Goal: Feedback & Contribution: Contribute content

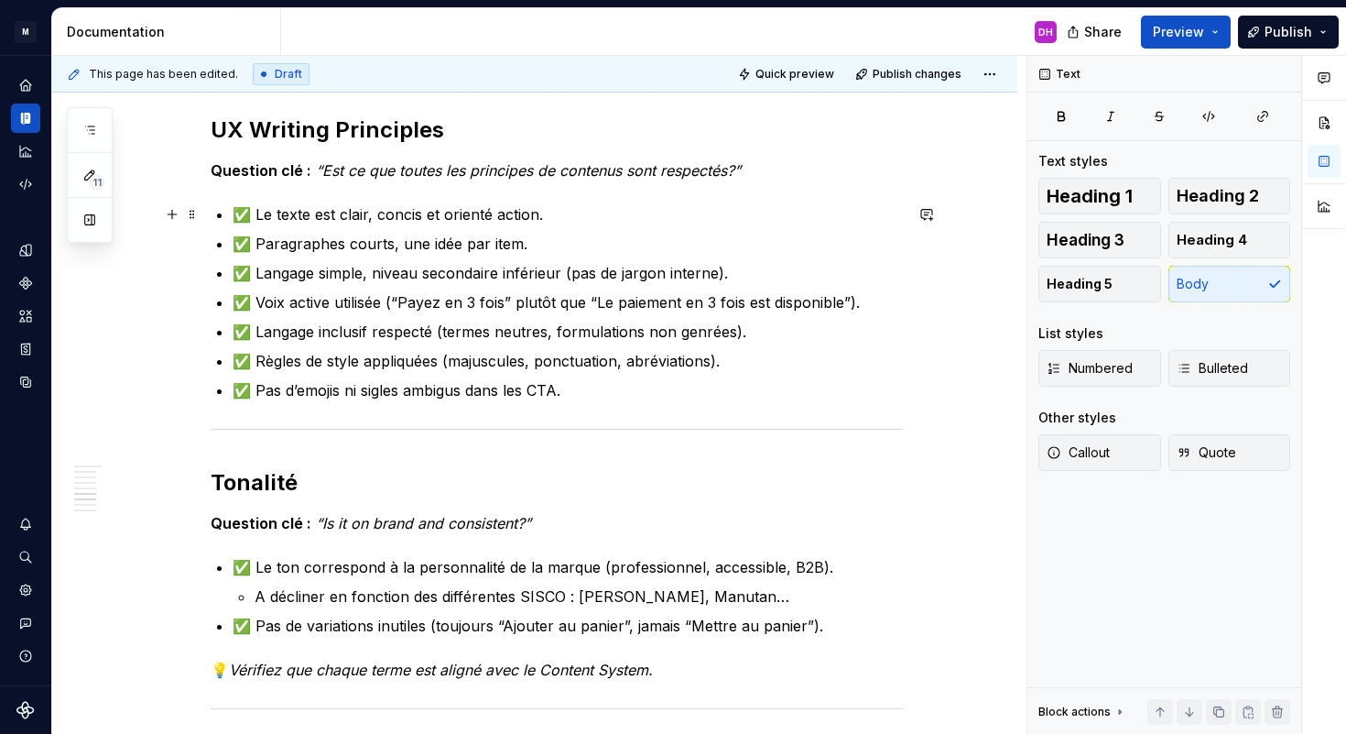
scroll to position [1347, 0]
type textarea "*"
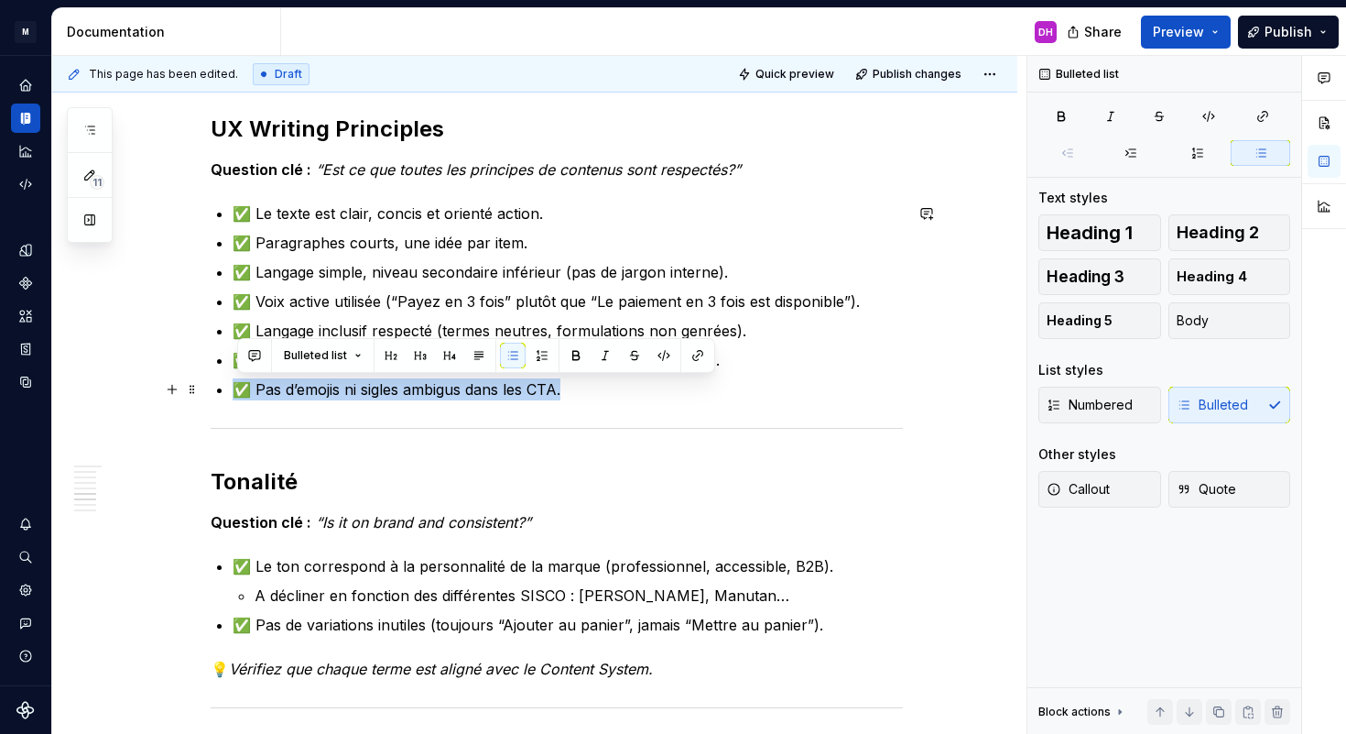
drag, startPoint x: 566, startPoint y: 391, endPoint x: 214, endPoint y: 394, distance: 351.7
click at [214, 394] on div "Product Design Checklist Owner : Content System Team ([PERSON_NAME]) Dernière M…" at bounding box center [534, 219] width 965 height 2496
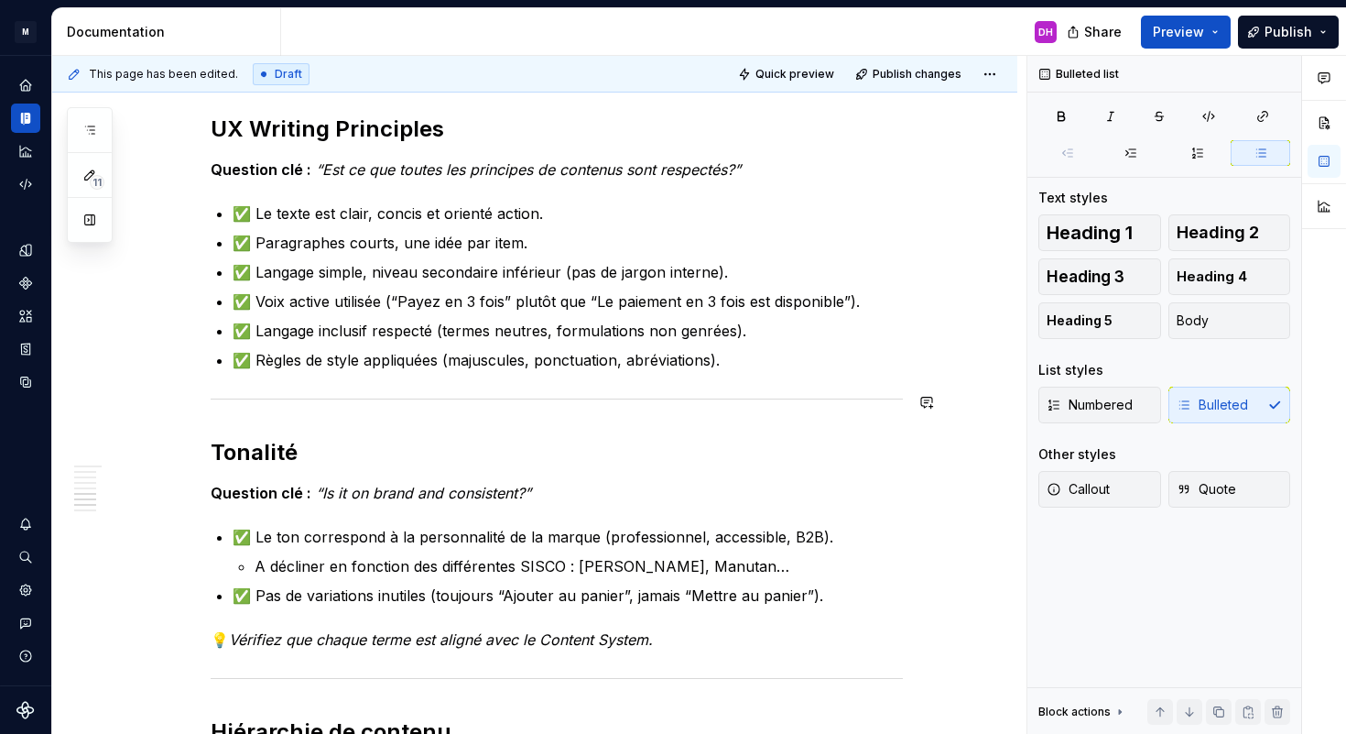
scroll to position [1417, 0]
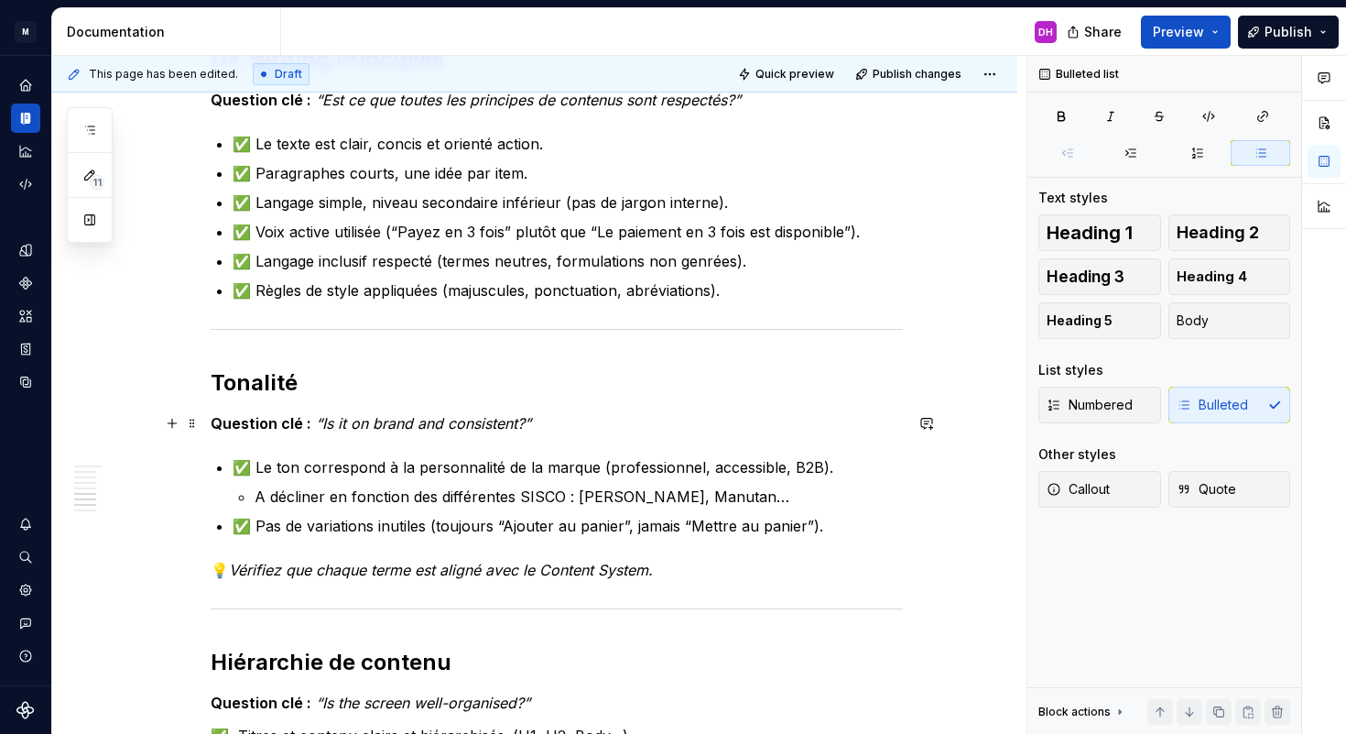
click at [321, 414] on em "“Is it on brand and consistent?”" at bounding box center [423, 423] width 215 height 18
click at [319, 460] on p "✅ Le ton correspond à la personnalité de la marque (professionnel, accessible, …" at bounding box center [568, 467] width 670 height 22
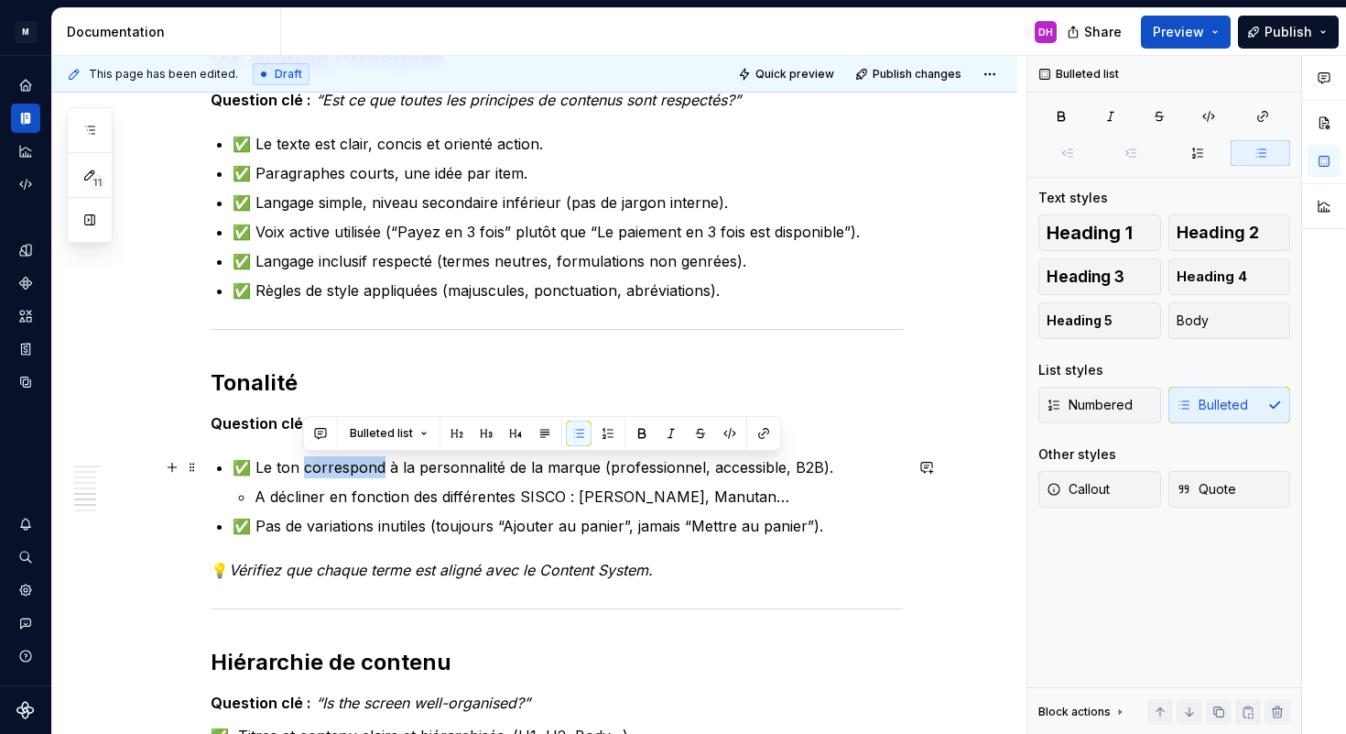
click at [318, 460] on p "✅ Le ton correspond à la personnalité de la marque (professionnel, accessible, …" at bounding box center [568, 467] width 670 height 22
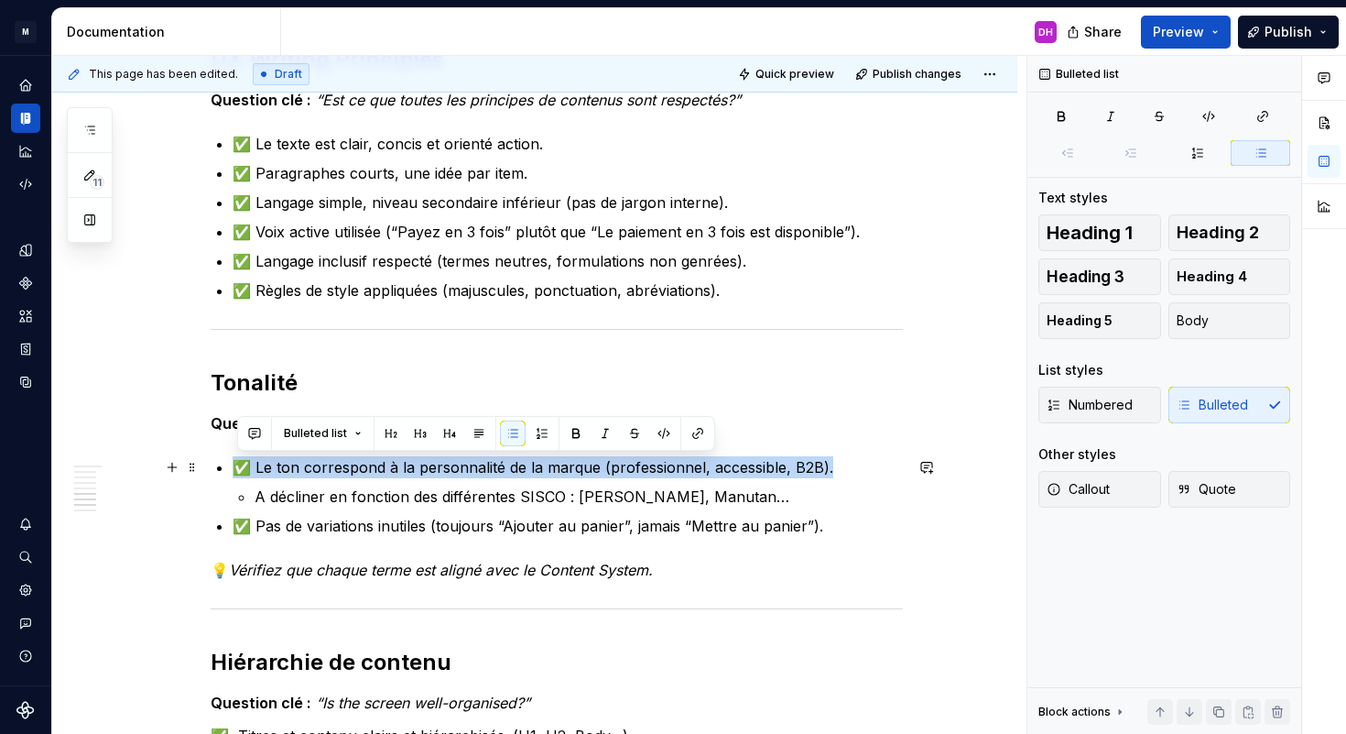
click at [317, 466] on p "✅ Le ton correspond à la personnalité de la marque (professionnel, accessible, …" at bounding box center [568, 467] width 670 height 22
drag, startPoint x: 256, startPoint y: 468, endPoint x: 829, endPoint y: 466, distance: 572.4
click at [829, 466] on p "✅ Le ton correspond à la personnalité de la marque (professionnel, accessible, …" at bounding box center [568, 467] width 670 height 22
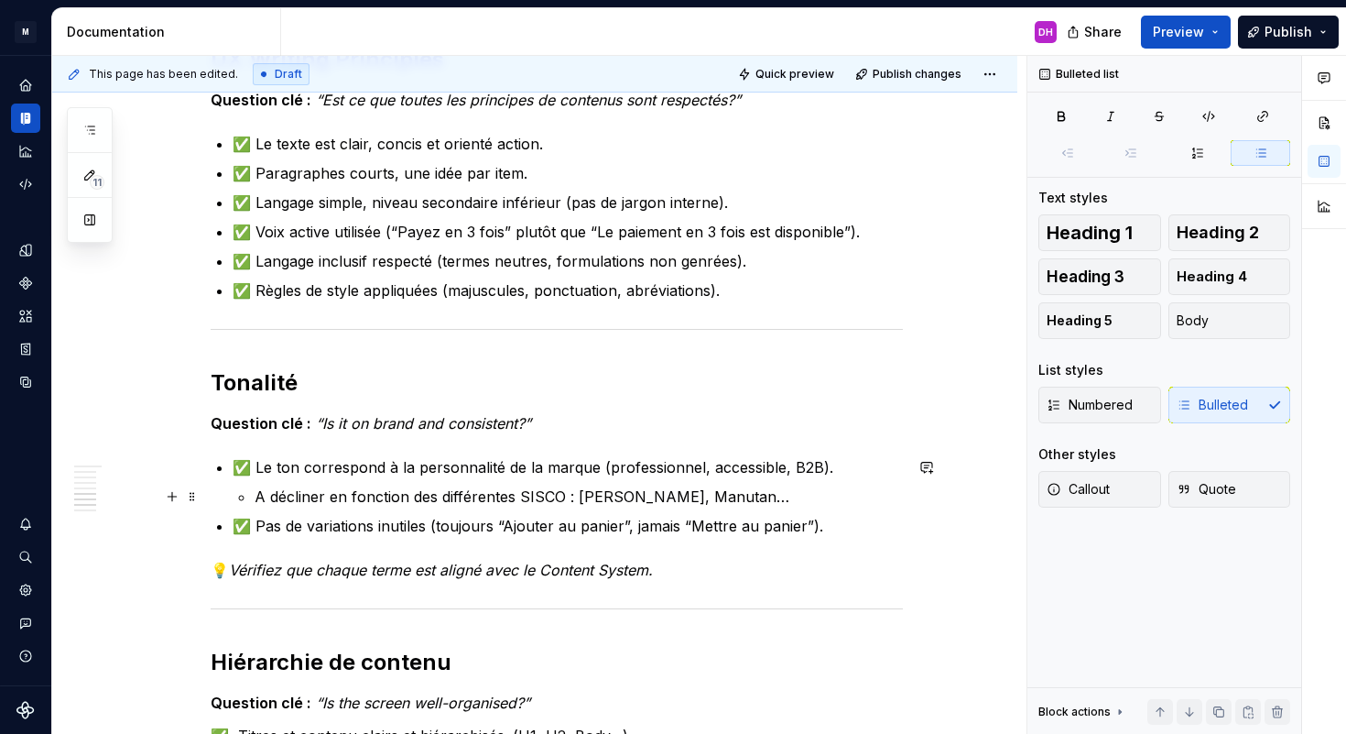
click at [678, 495] on p "A décliner en fonction des différentes SISCO : [PERSON_NAME], Manutan…" at bounding box center [579, 496] width 648 height 22
click at [659, 495] on p "A décliner en fonction des différentes SISCO : [PERSON_NAME], Manutan…" at bounding box center [579, 496] width 648 height 22
click at [670, 495] on p "A décliner en fonction des différentes SISCO : [PERSON_NAME], Manutan…" at bounding box center [579, 496] width 648 height 22
click at [673, 495] on p "A décliner en fonction des différentes SISCO : [PERSON_NAME], Manutan…" at bounding box center [579, 496] width 648 height 22
click at [681, 495] on p "A décliner en fonction des différentes SISCO : [PERSON_NAME], Manutan…" at bounding box center [579, 496] width 648 height 22
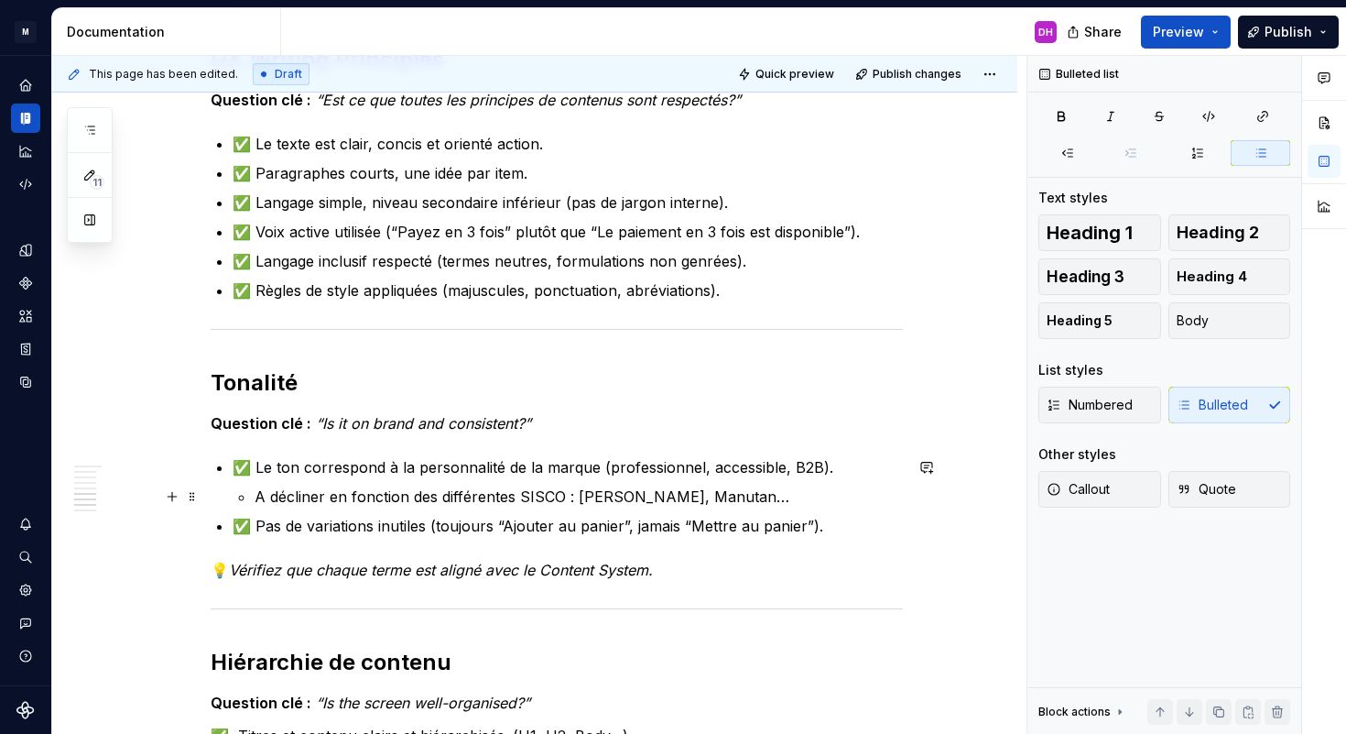
click at [684, 495] on p "A décliner en fonction des différentes SISCO : [PERSON_NAME], Manutan…" at bounding box center [579, 496] width 648 height 22
click at [708, 495] on p "A décliner en fonction des différentes SISCO : [PERSON_NAME], Manutan…" at bounding box center [579, 496] width 648 height 22
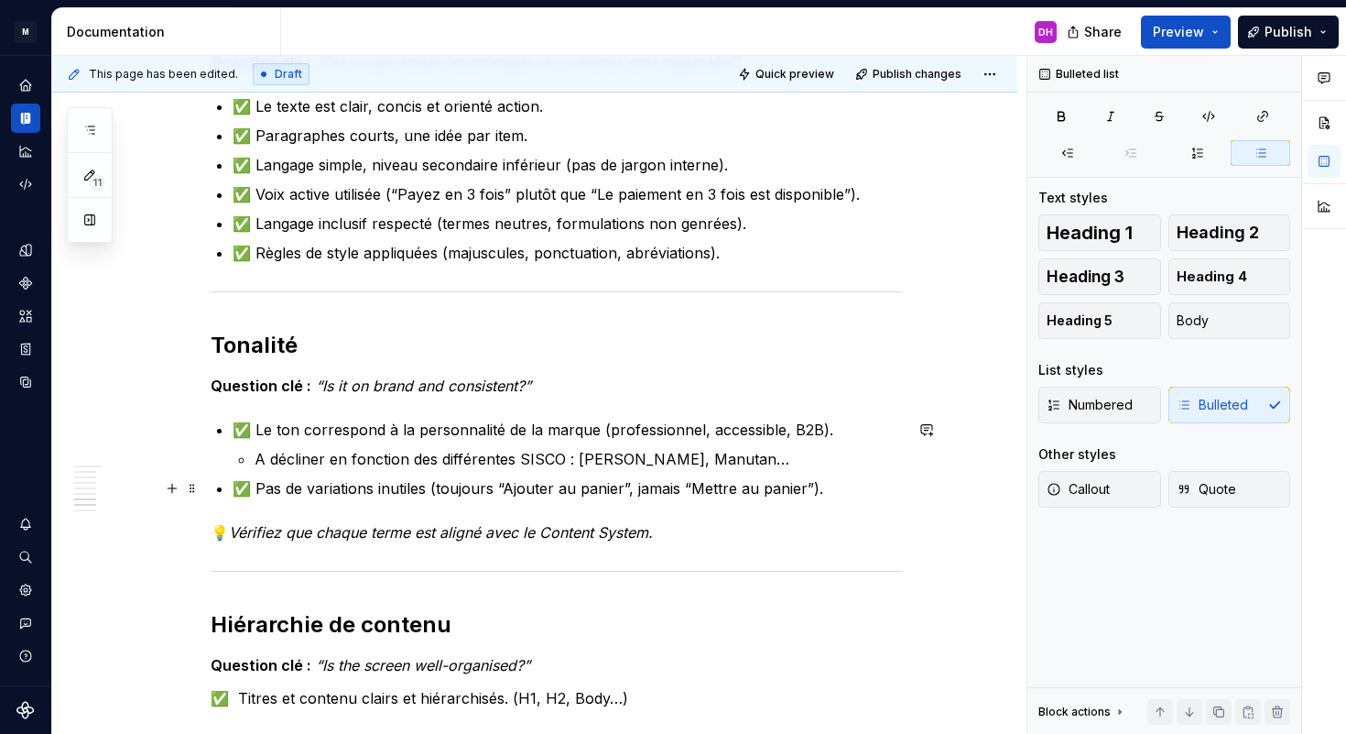
scroll to position [1458, 0]
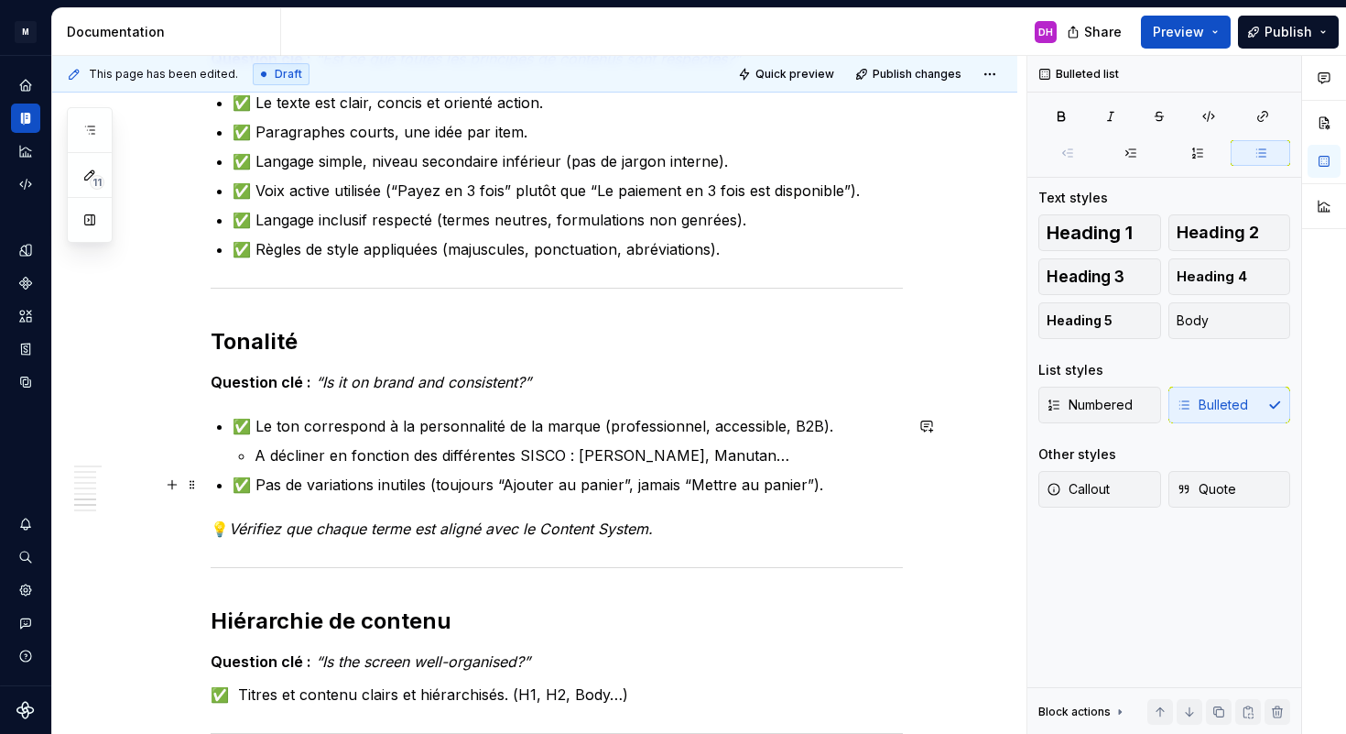
click at [822, 483] on p "✅ Pas de variations inutiles (toujours “Ajouter au panier”, jamais “Mettre au p…" at bounding box center [568, 485] width 670 height 22
click at [713, 462] on p "A décliner en fonction des différentes SISCO : [PERSON_NAME], Manutan…" at bounding box center [579, 455] width 648 height 22
click at [547, 379] on p "Question clé : “Is it on brand and consistent?”" at bounding box center [557, 382] width 692 height 22
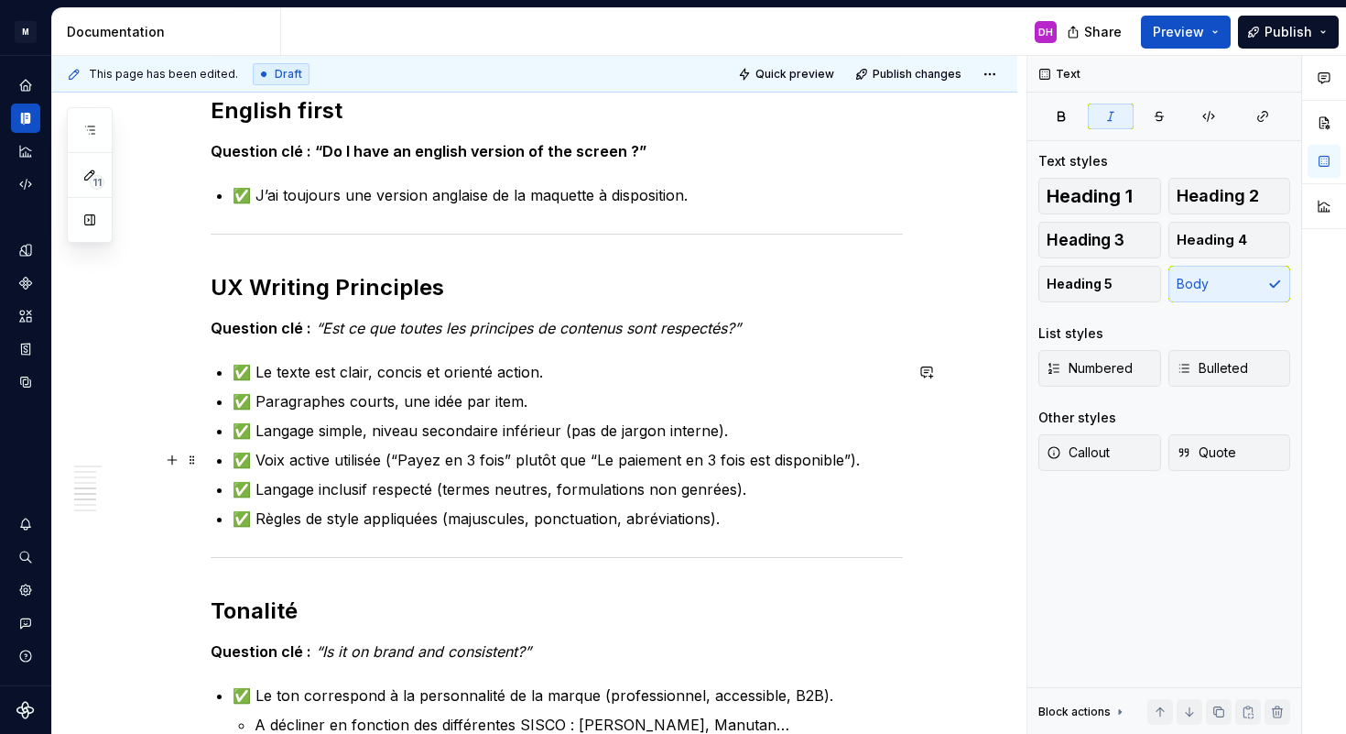
scroll to position [1344, 0]
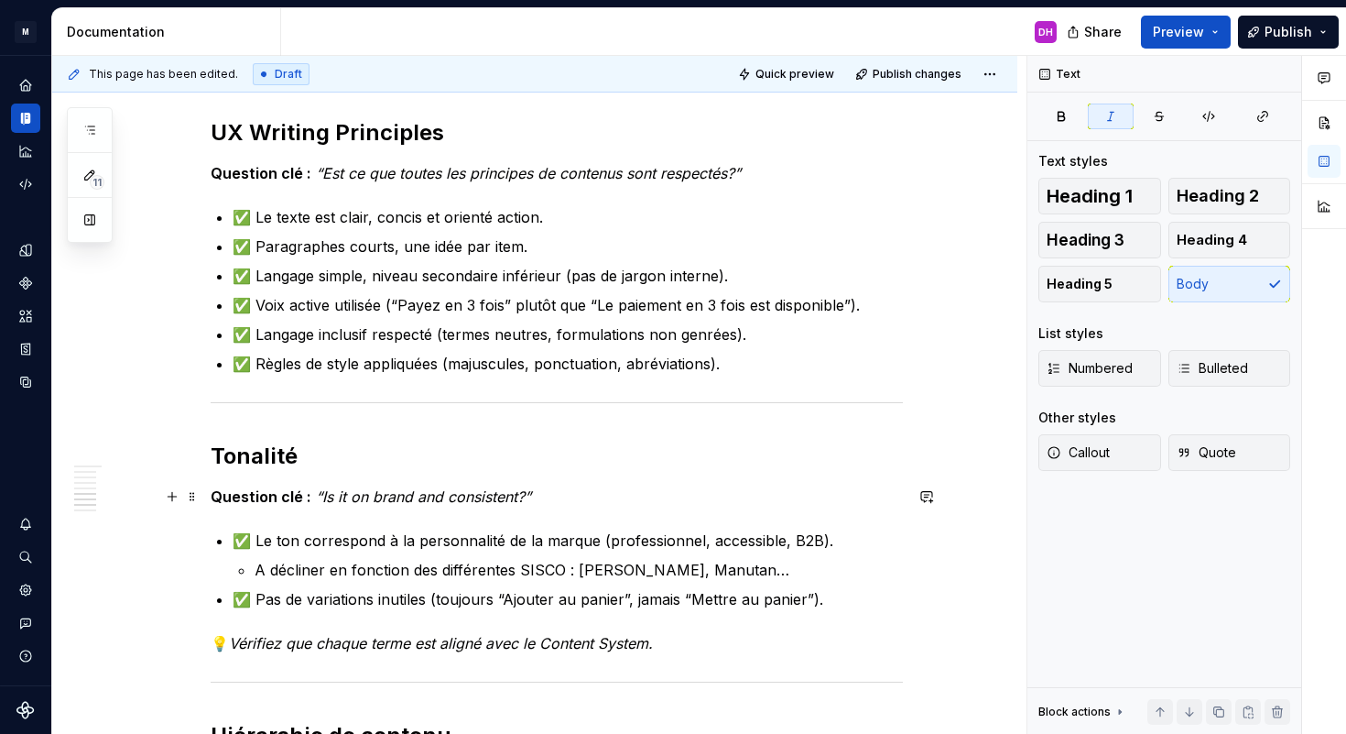
click at [527, 495] on em "“Is it on brand and consistent?”" at bounding box center [423, 496] width 215 height 18
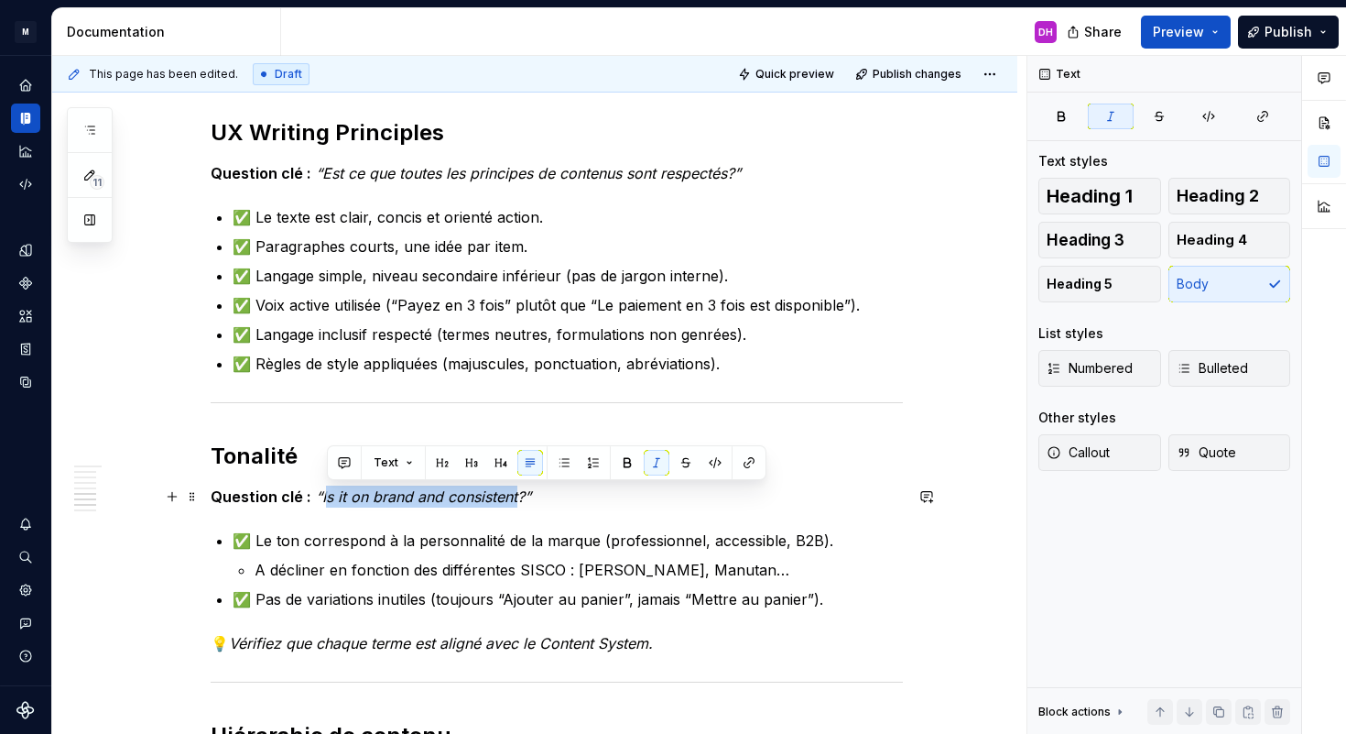
drag, startPoint x: 520, startPoint y: 495, endPoint x: 328, endPoint y: 495, distance: 192.3
click at [328, 495] on em "“Is it on brand and consistent?”" at bounding box center [423, 496] width 215 height 18
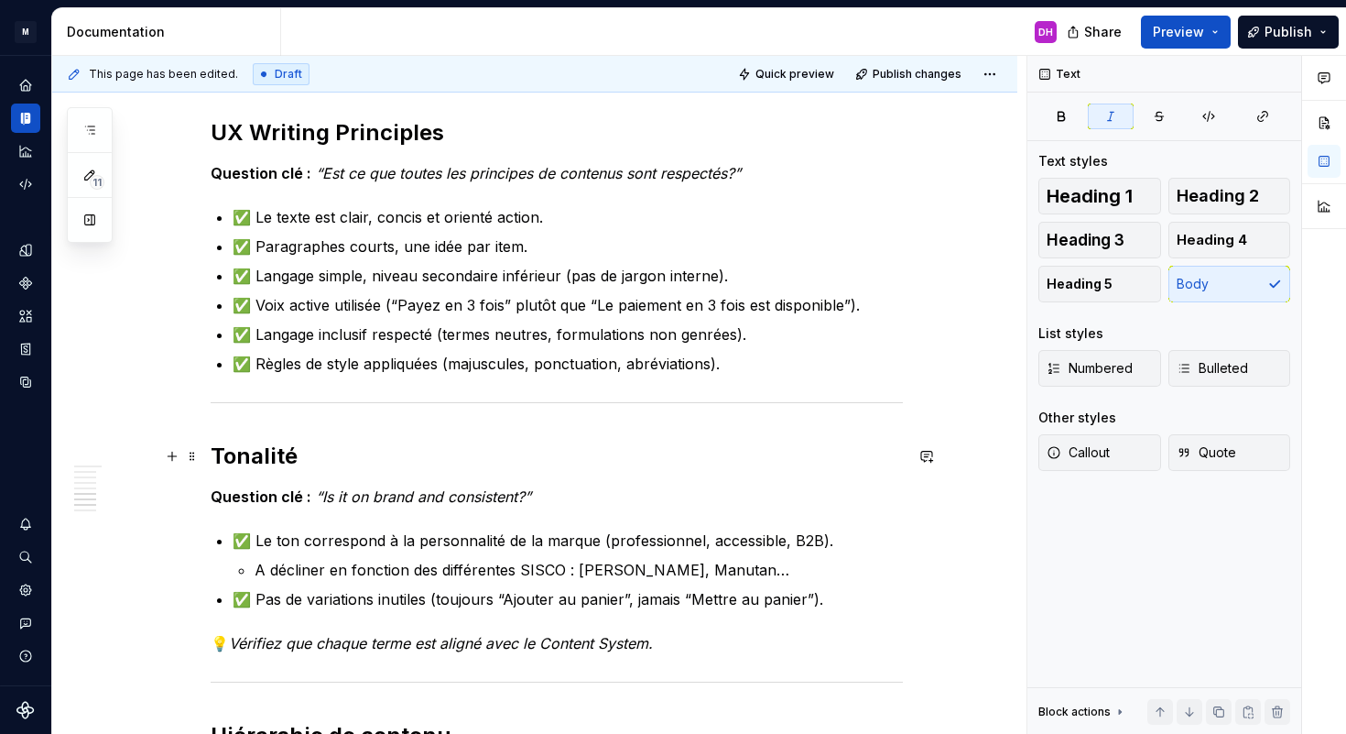
click at [271, 453] on h2 "Tonalité" at bounding box center [557, 455] width 692 height 29
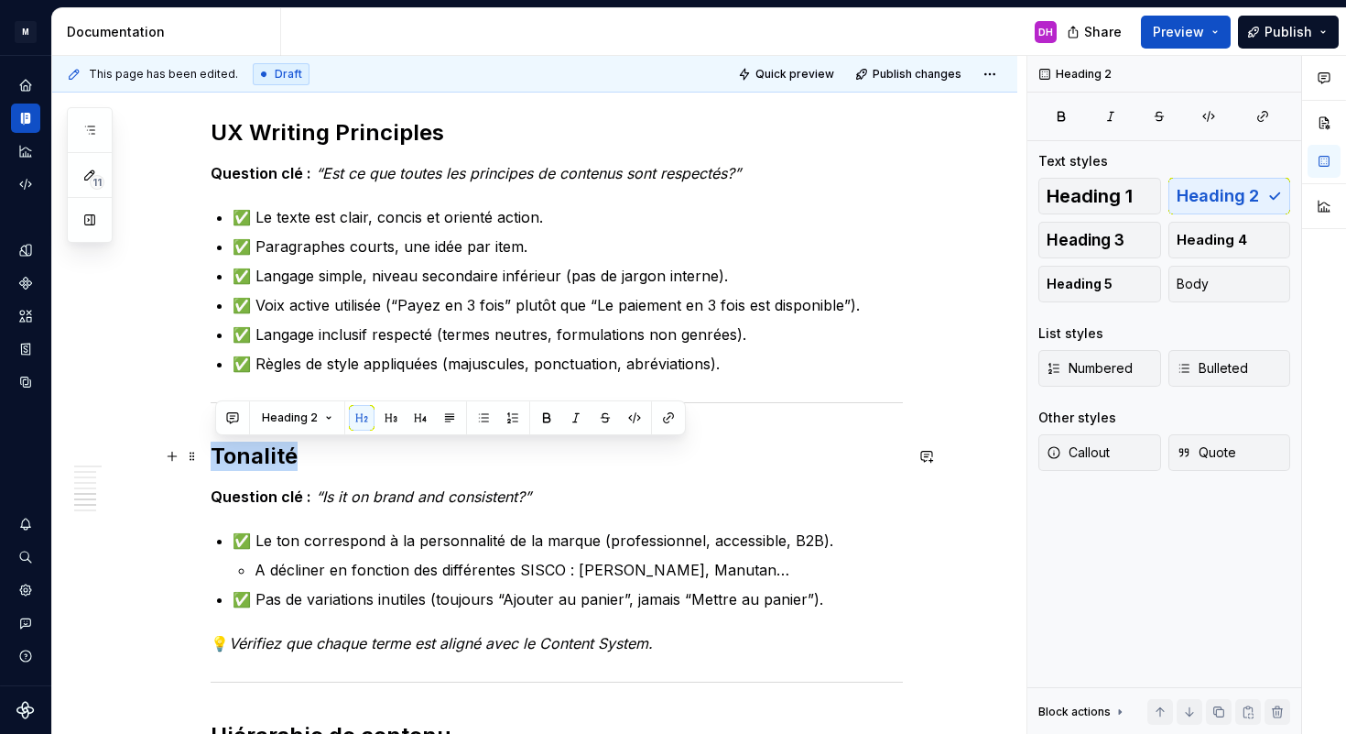
click at [271, 453] on h2 "Tonalité" at bounding box center [557, 455] width 692 height 29
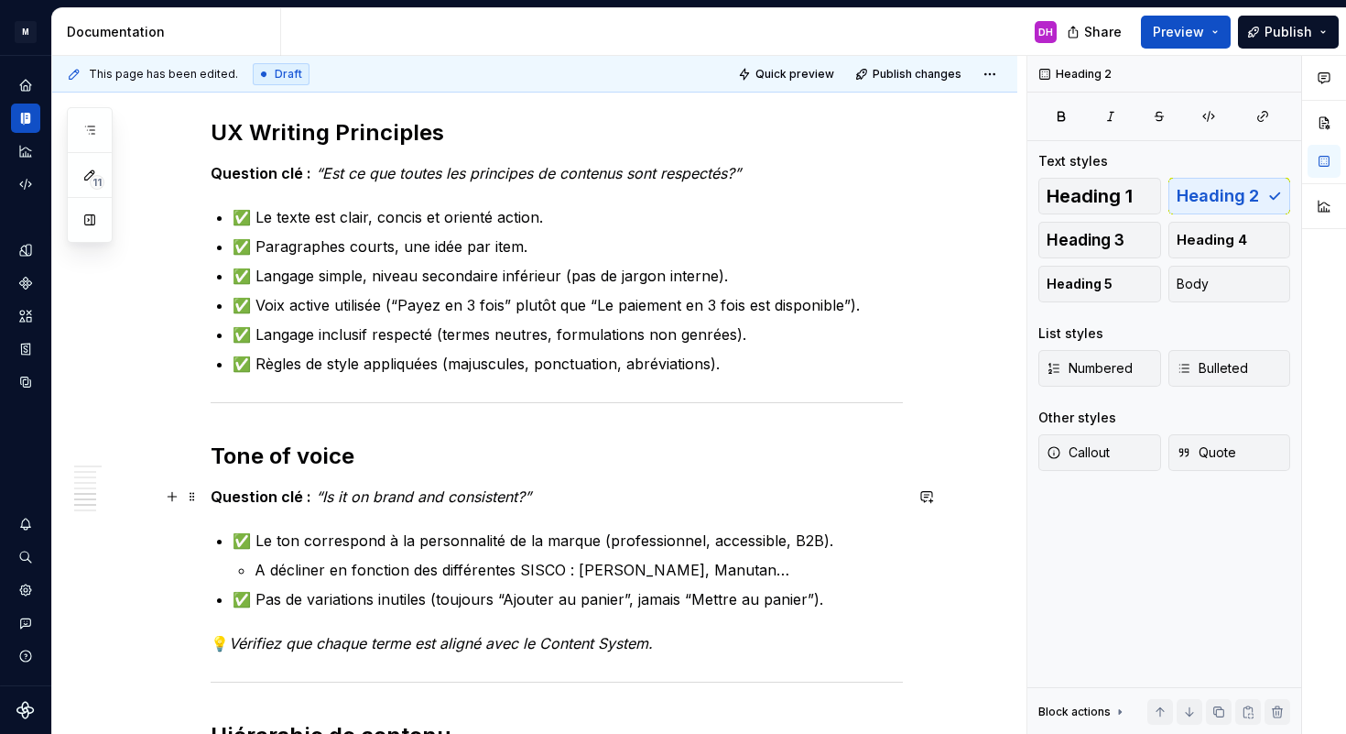
click at [552, 500] on p "Question clé : “Is it on brand and consistent?”" at bounding box center [557, 496] width 692 height 22
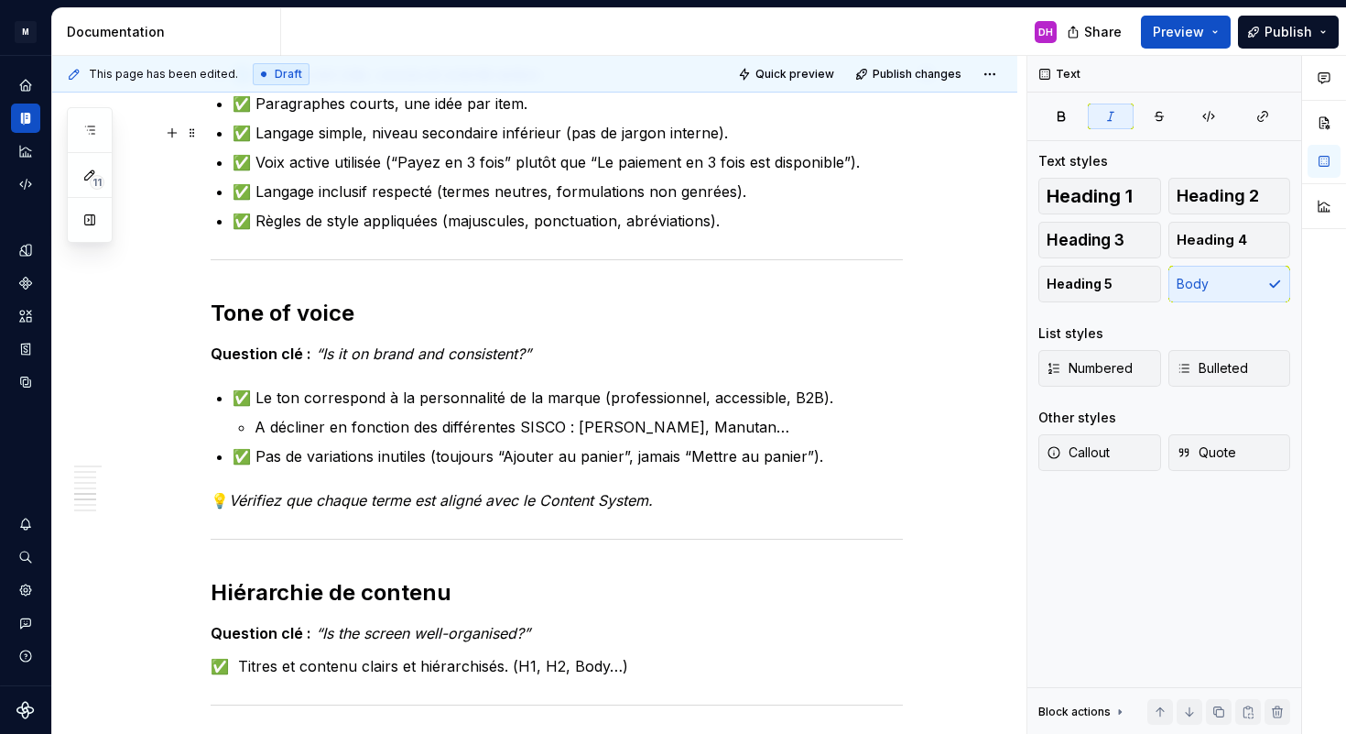
scroll to position [1255, 0]
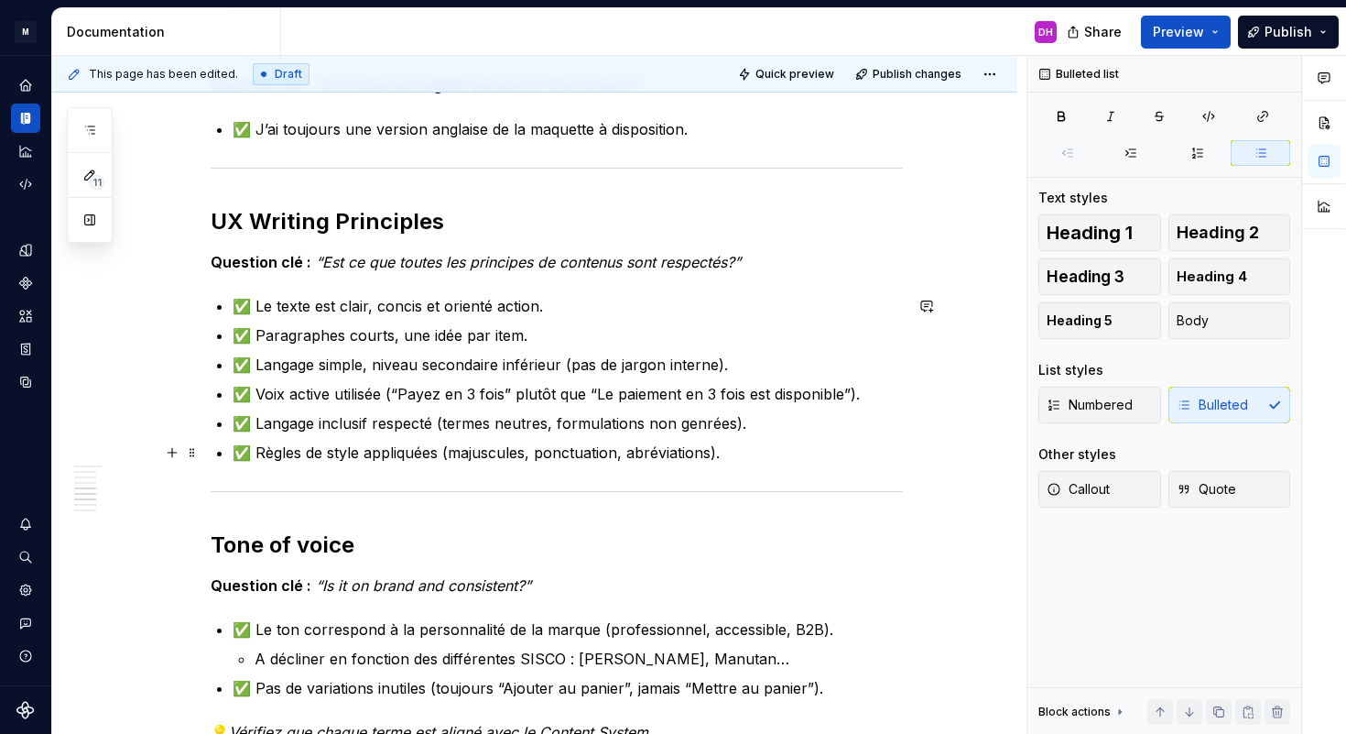
click at [725, 445] on p "✅ Règles de style appliquées (majuscules, ponctuation, abréviations)." at bounding box center [568, 452] width 670 height 22
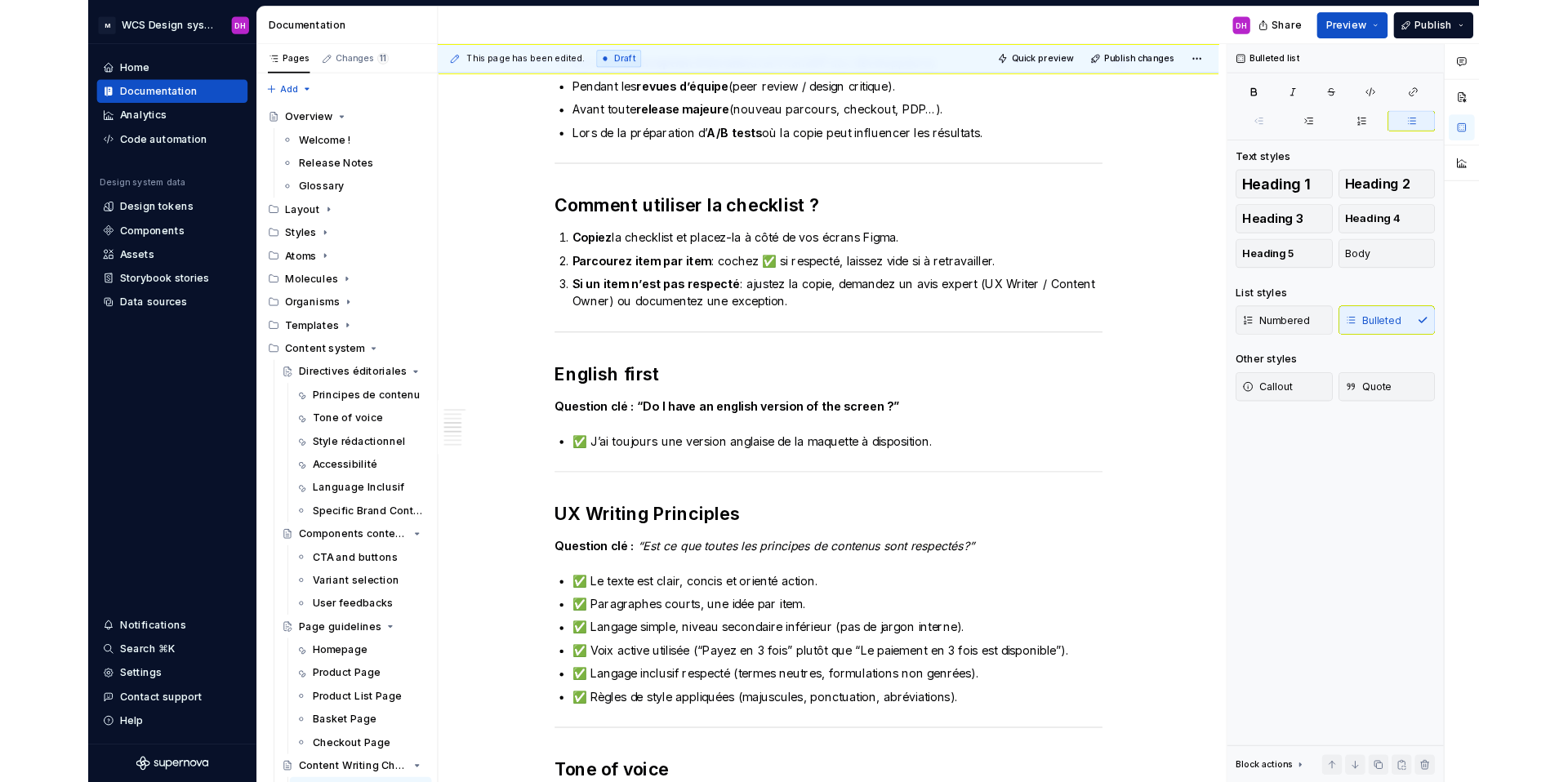
scroll to position [0, 0]
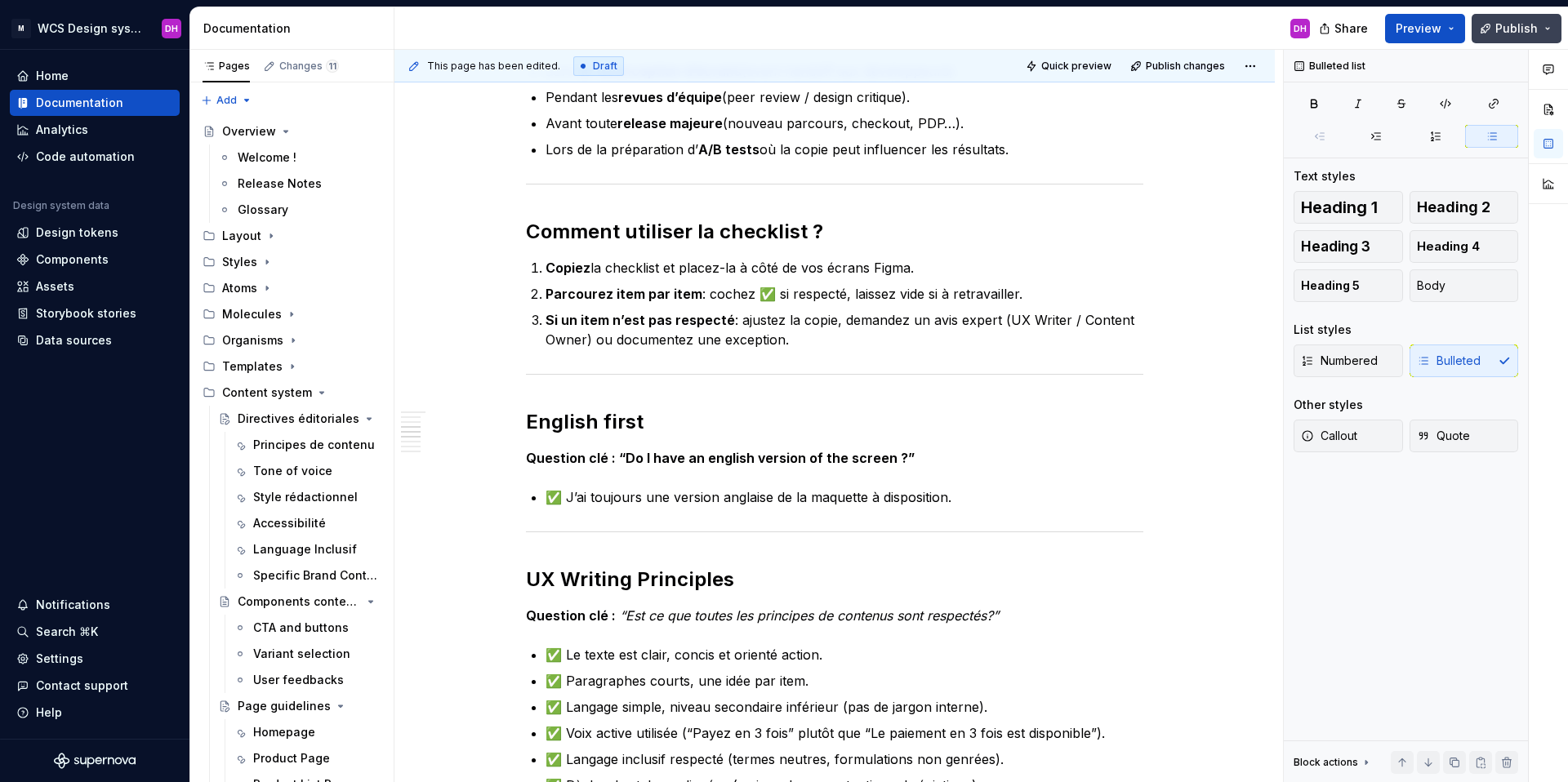
click at [1200, 26] on span "Publish" at bounding box center [1517, 29] width 43 height 16
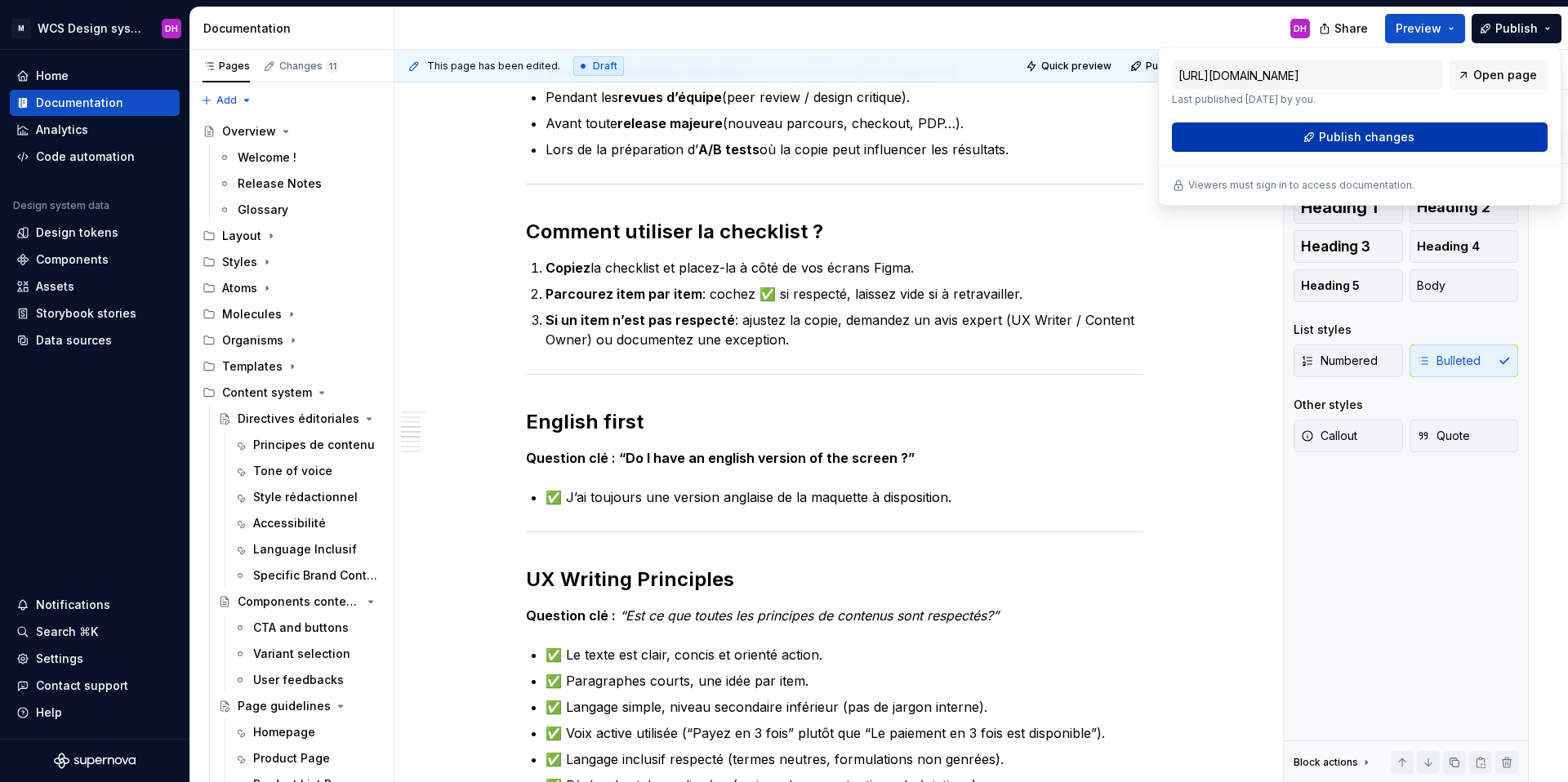
click at [1200, 131] on button "Publish changes" at bounding box center [1359, 136] width 375 height 29
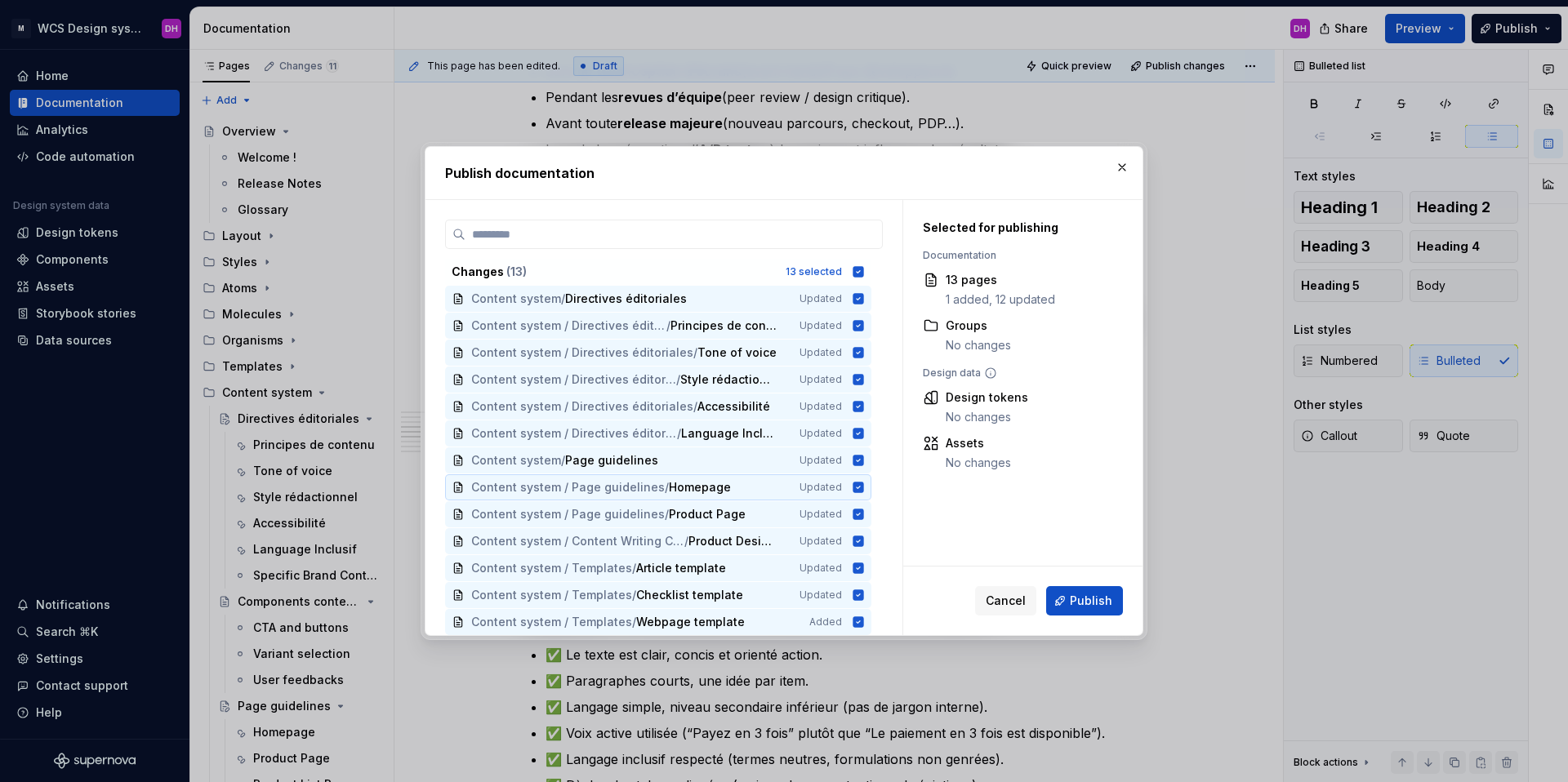
scroll to position [4, 0]
click at [1081, 603] on span "Publish" at bounding box center [1092, 601] width 43 height 16
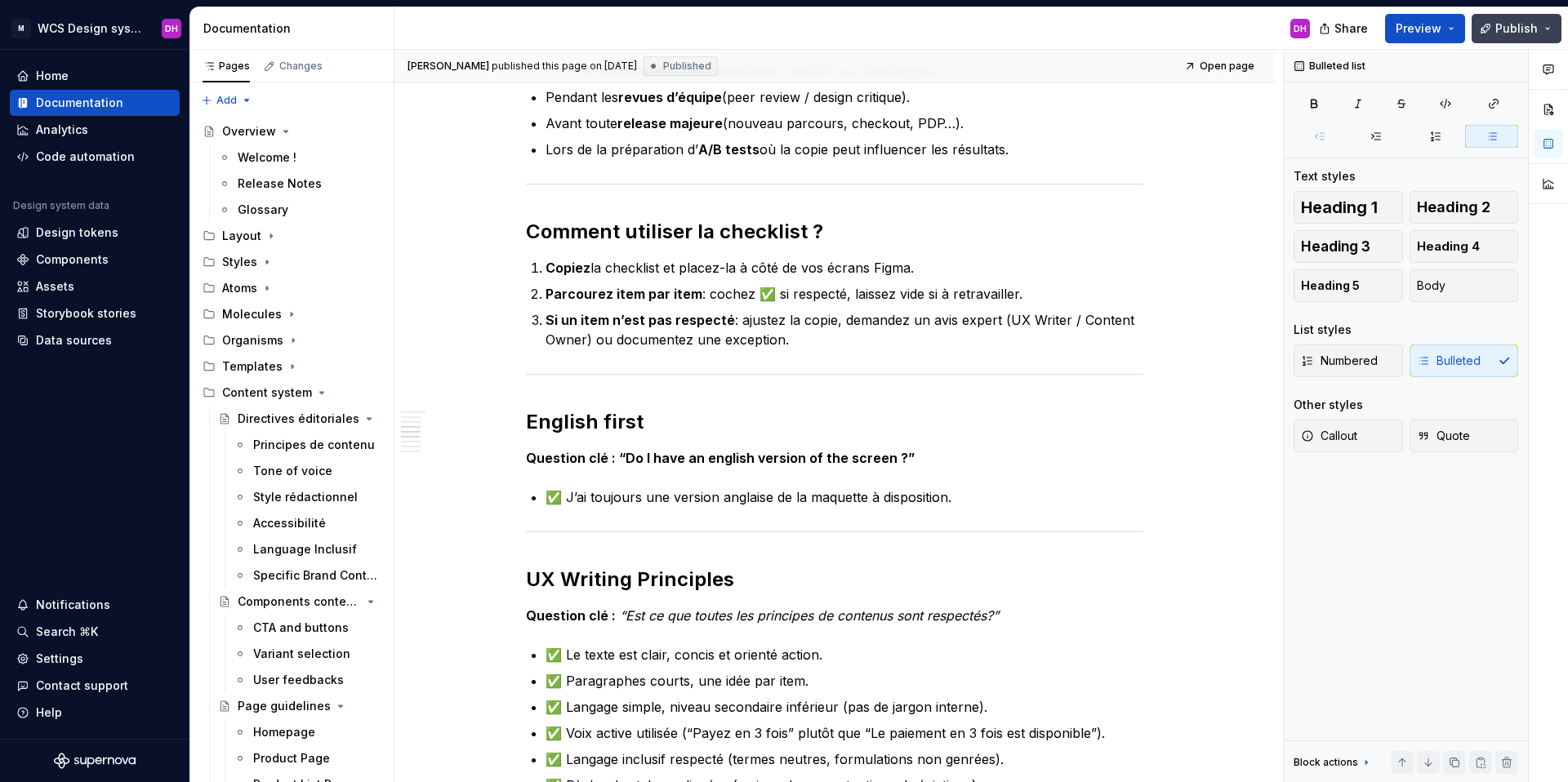
click at [1200, 21] on span "Publish" at bounding box center [1517, 29] width 43 height 16
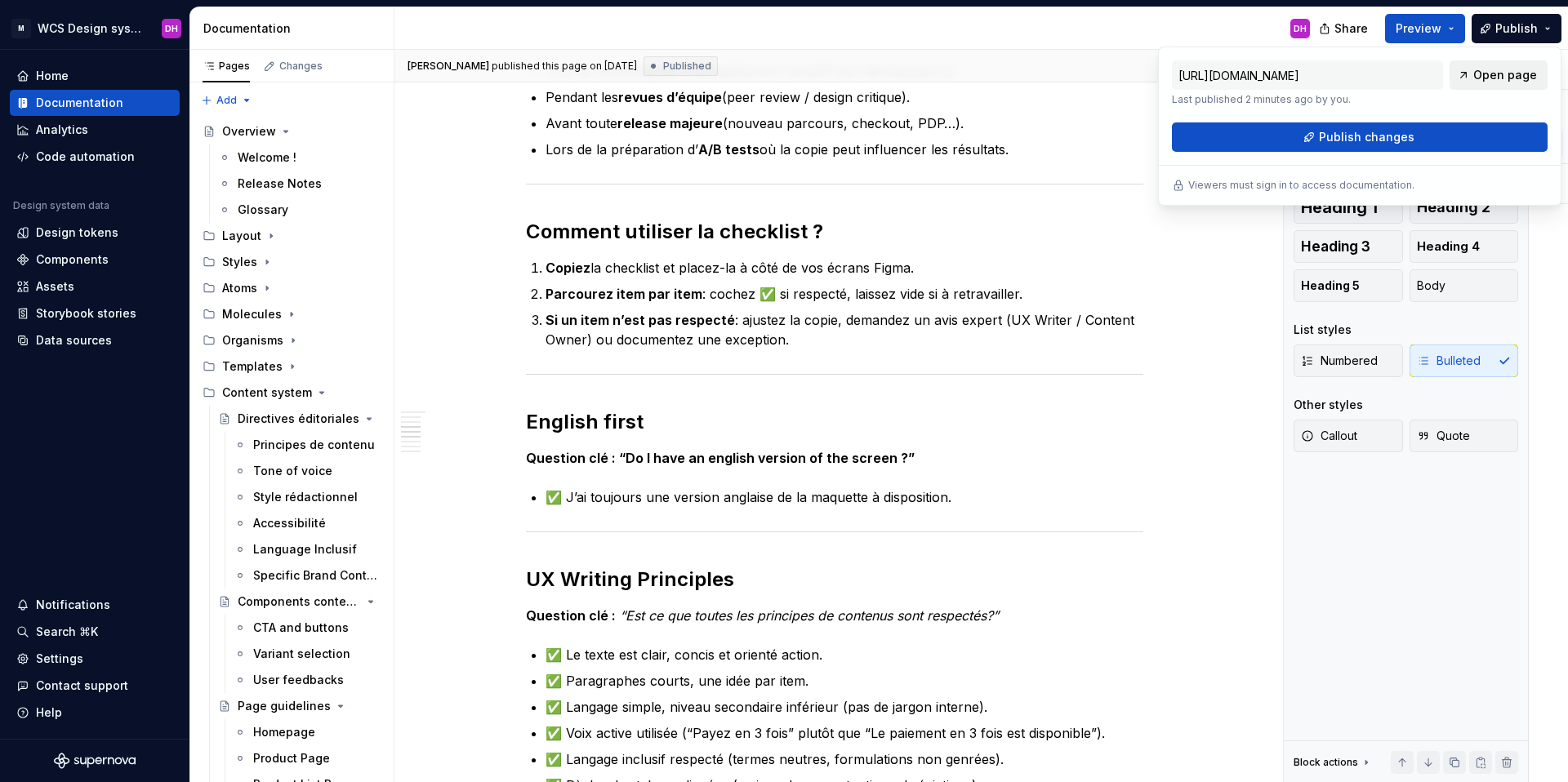
click at [1200, 76] on span "Open page" at bounding box center [1505, 75] width 63 height 16
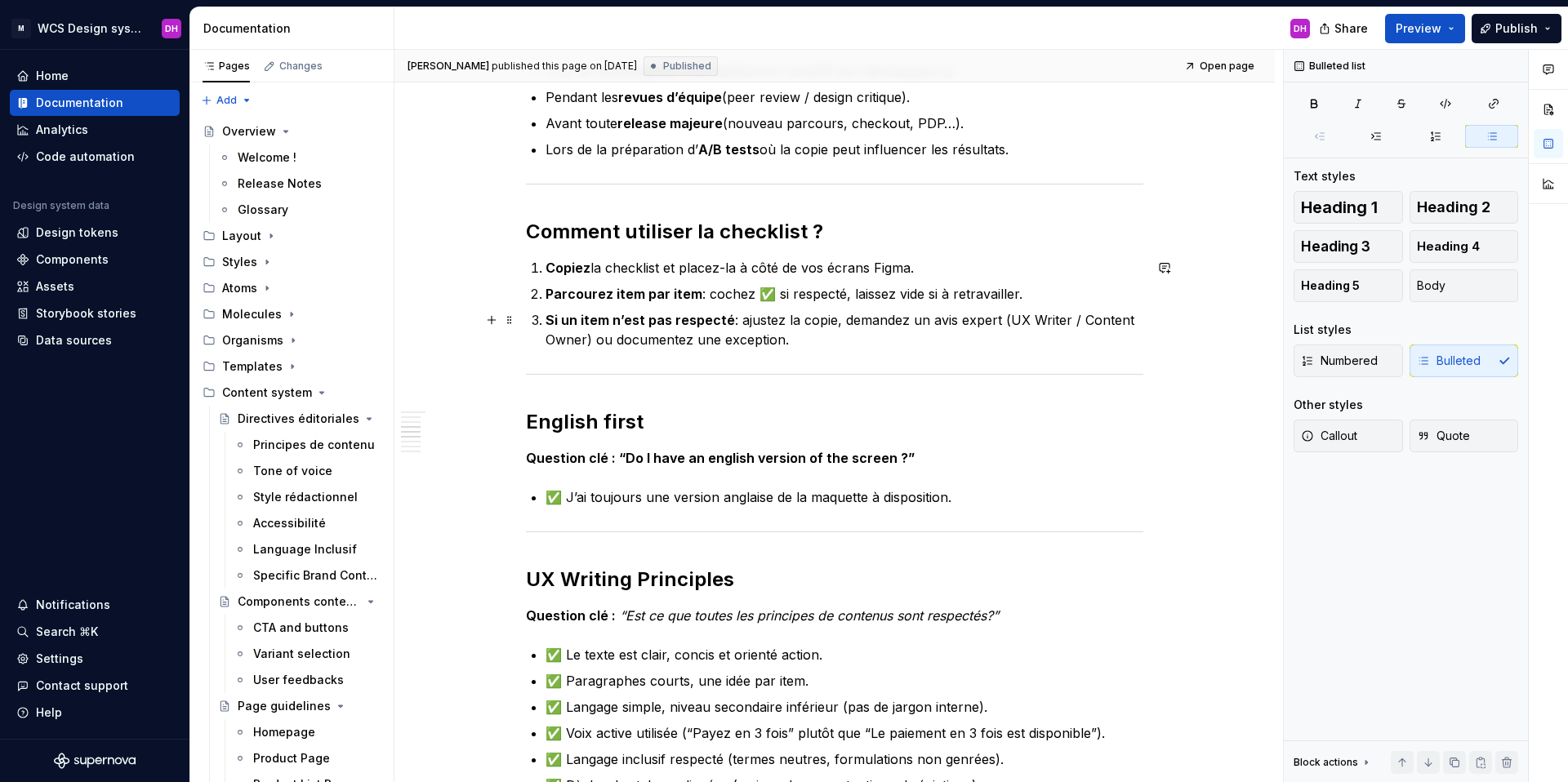
click at [1200, 316] on div "Product Design Checklist Owner : Content System Team ([PERSON_NAME]) Dernière M…" at bounding box center [834, 665] width 880 height 2237
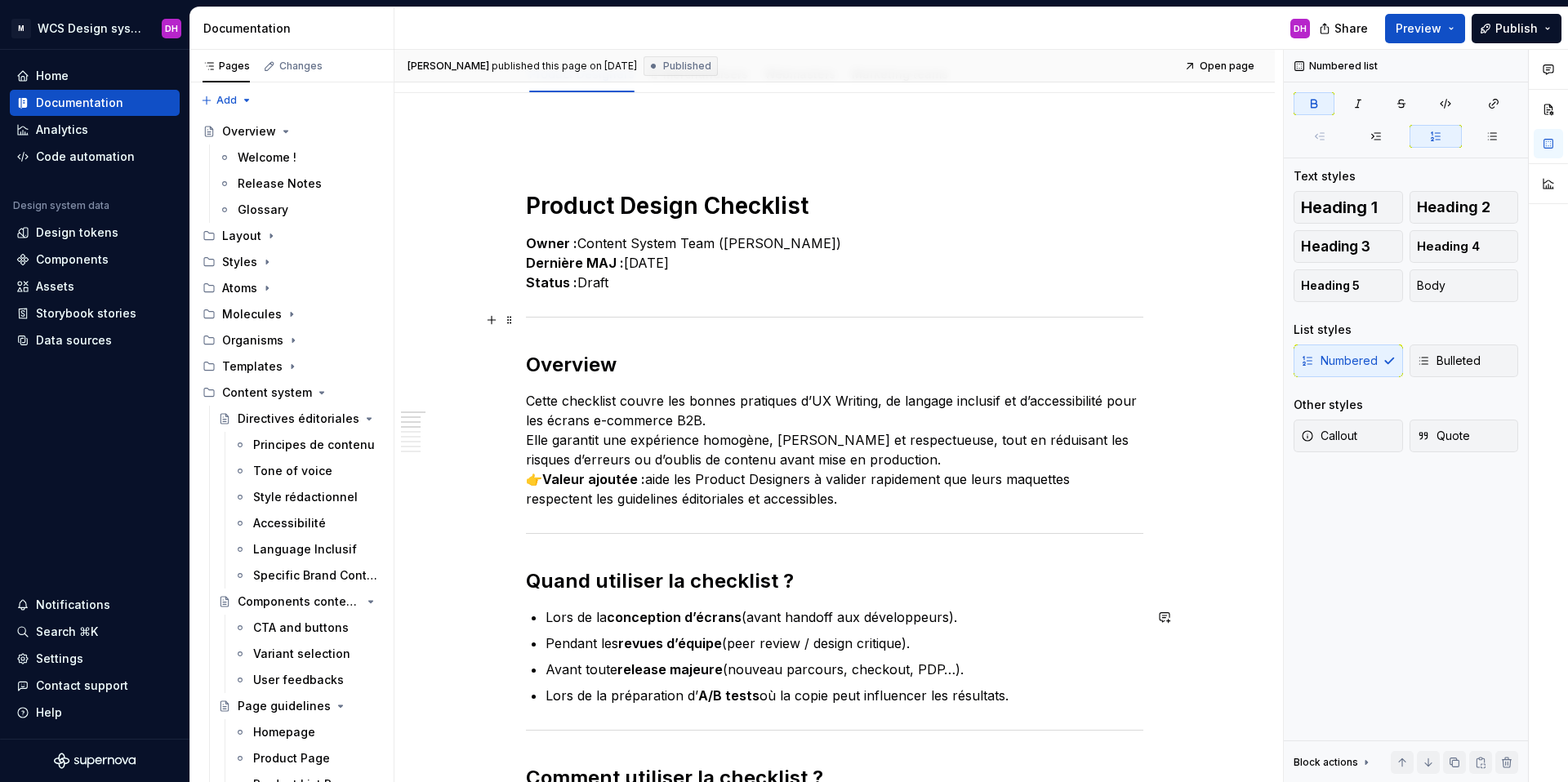
scroll to position [0, 0]
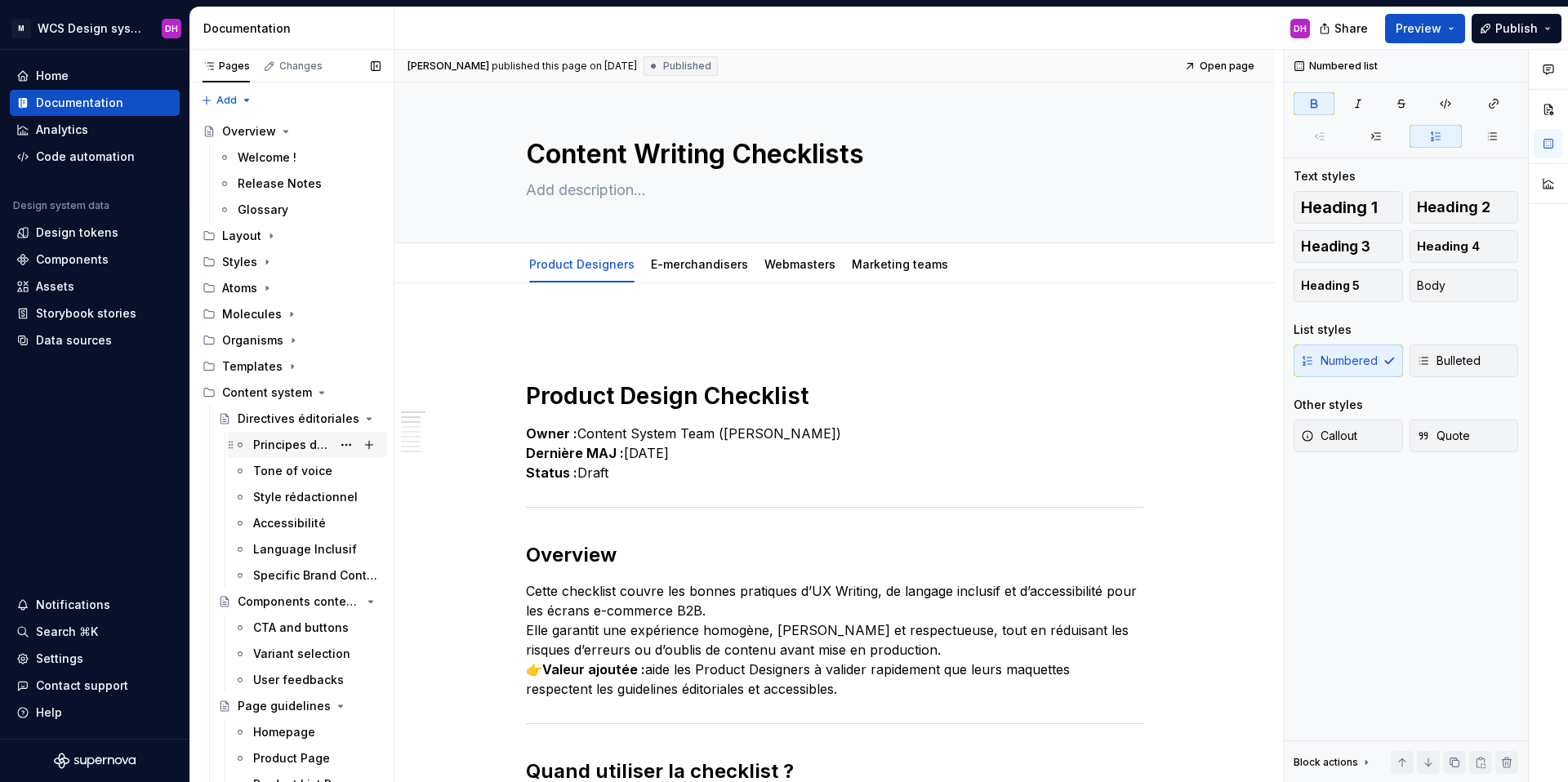
click at [285, 440] on div "Principes de contenu" at bounding box center [293, 445] width 78 height 16
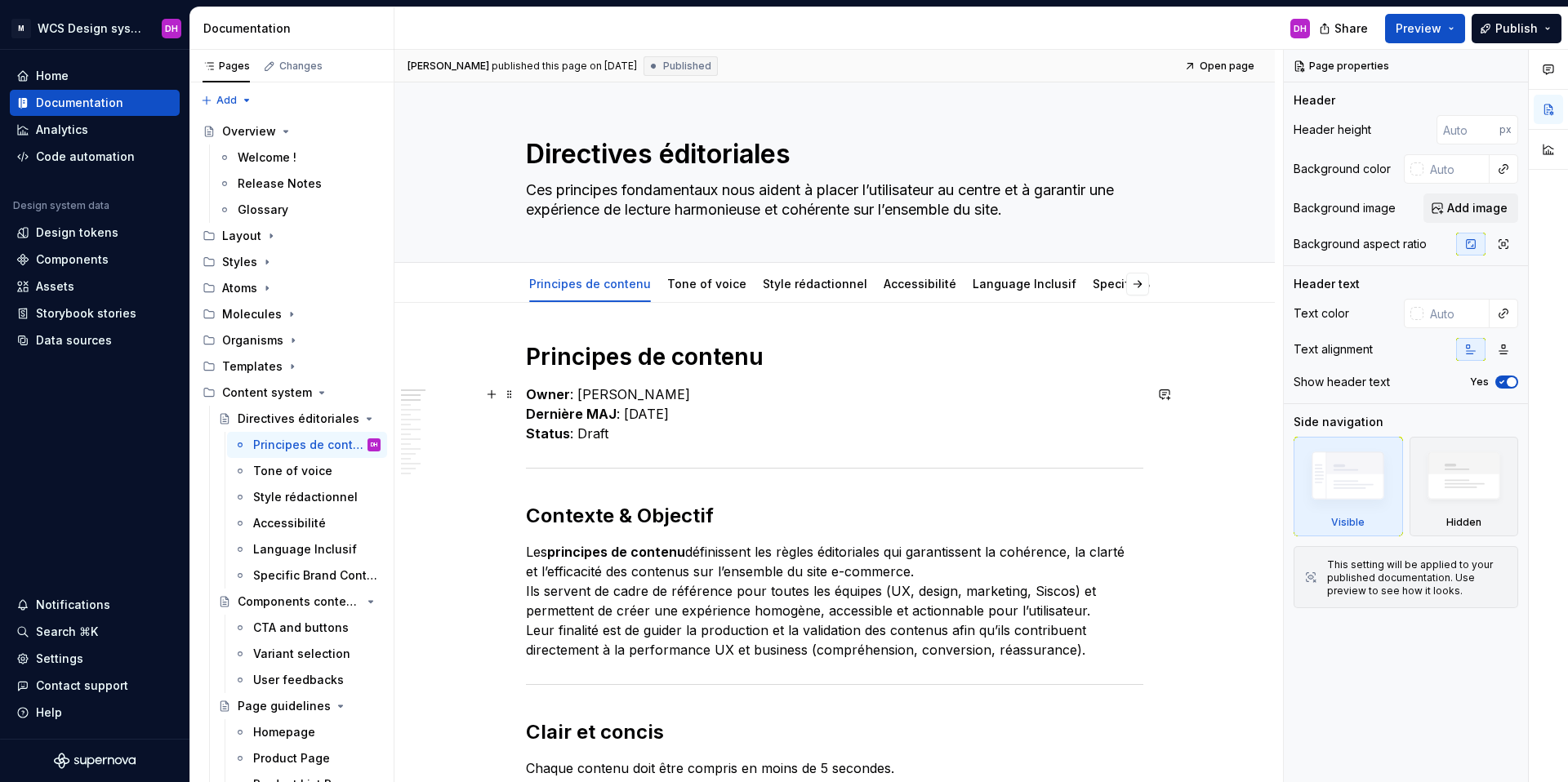
type textarea "*"
click at [681, 414] on p "Owner : [PERSON_NAME] MAJ : [DATE] Status : Draft" at bounding box center [835, 414] width 617 height 59
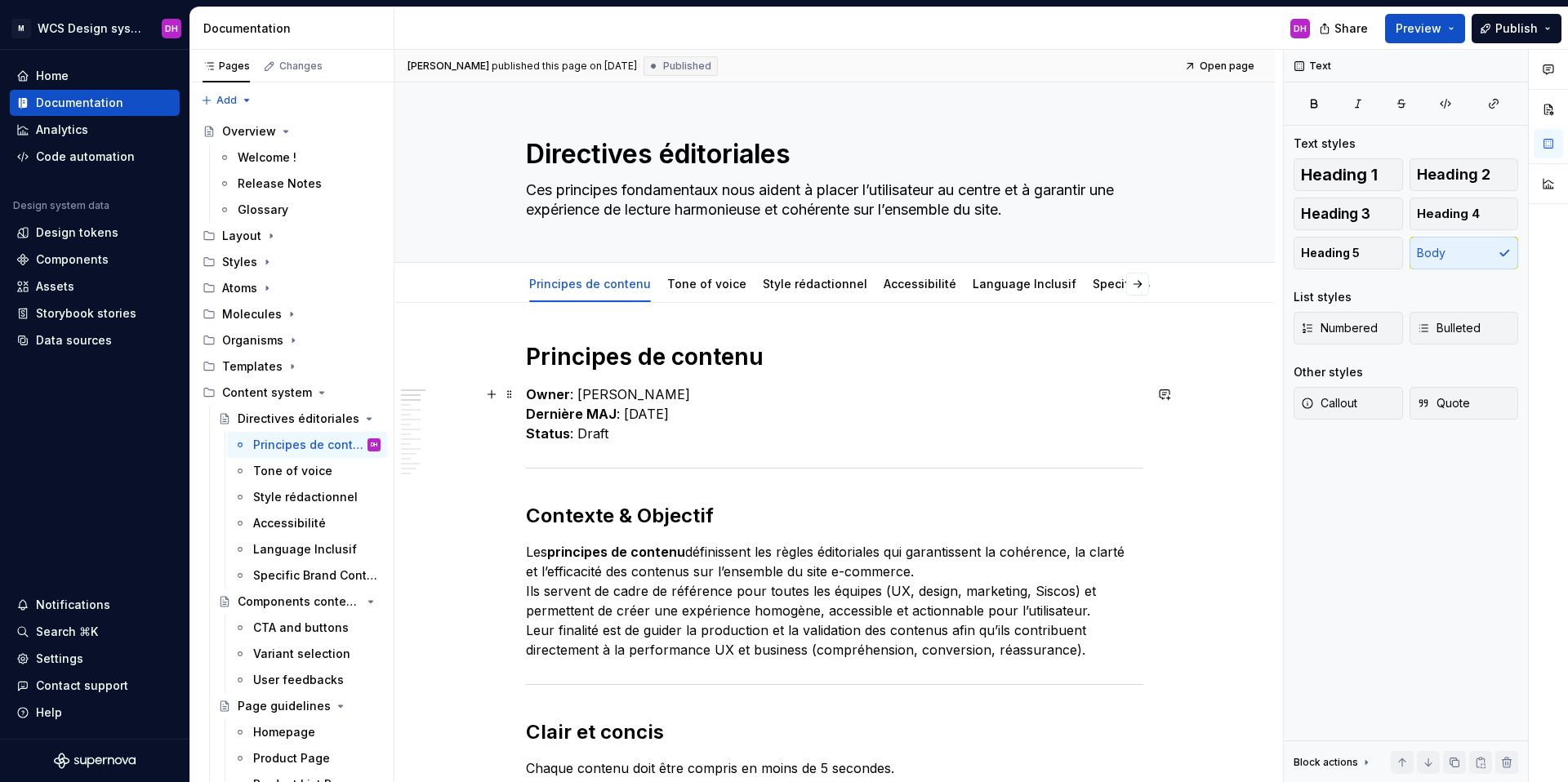
click at [693, 413] on p "Owner : [PERSON_NAME] MAJ : [DATE] Status : Draft" at bounding box center [835, 414] width 617 height 59
drag, startPoint x: 696, startPoint y: 413, endPoint x: 666, endPoint y: 410, distance: 30.1
click at [666, 410] on p "Owner : [PERSON_NAME] MAJ : [DATE] Status : Draft" at bounding box center [835, 414] width 617 height 59
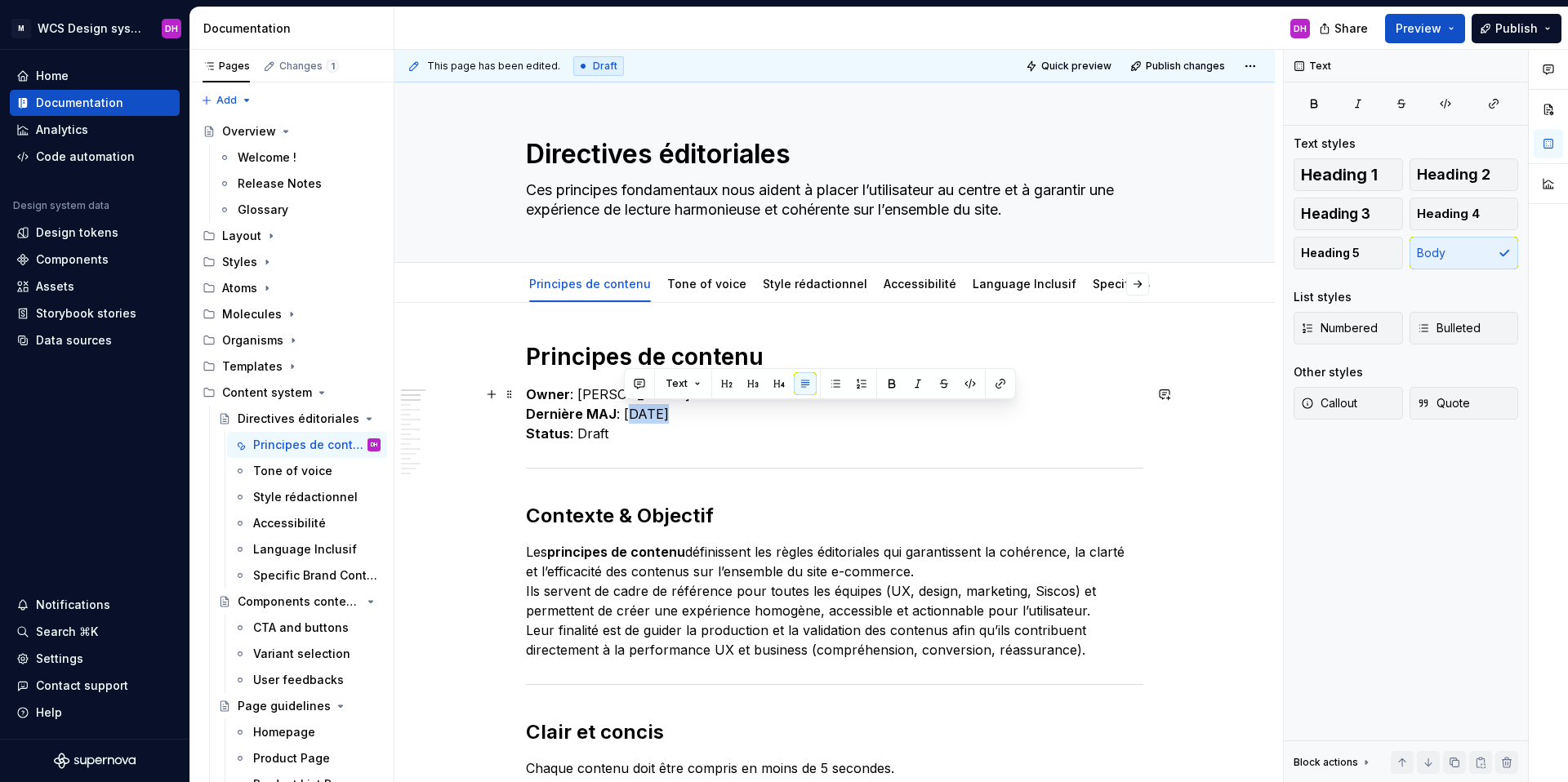
drag, startPoint x: 662, startPoint y: 412, endPoint x: 626, endPoint y: 412, distance: 36.0
click at [626, 412] on p "Owner : [PERSON_NAME] MAJ : [DATE] Status : Draft" at bounding box center [835, 414] width 617 height 59
click at [684, 411] on p "Owner : [PERSON_NAME] MAJ : [DATE] Status : Draft" at bounding box center [835, 414] width 617 height 59
drag, startPoint x: 699, startPoint y: 413, endPoint x: 626, endPoint y: 413, distance: 73.0
click at [626, 413] on p "Owner : [PERSON_NAME] MAJ : [DATE] Status : Draft" at bounding box center [835, 414] width 617 height 59
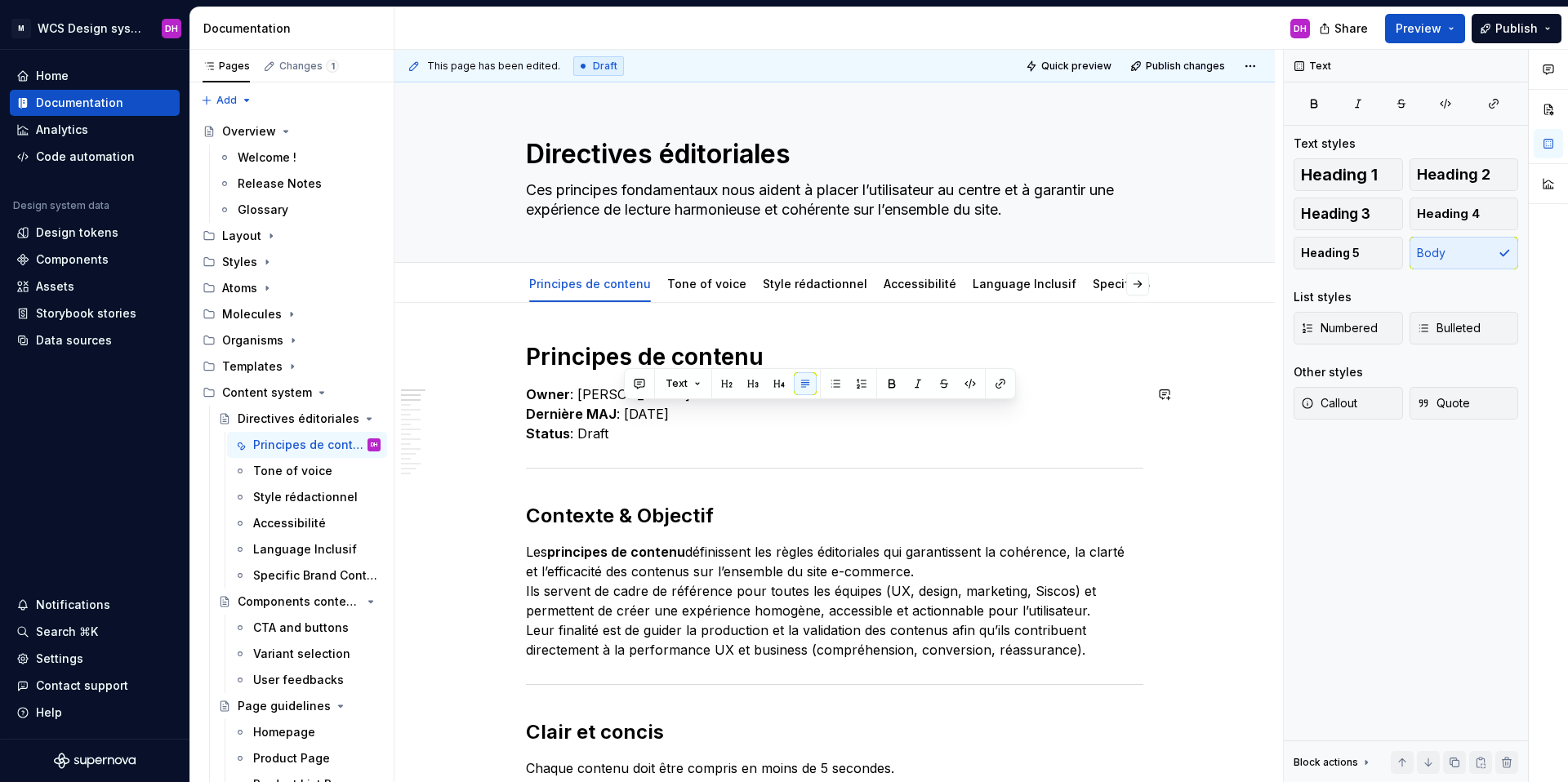
copy p "[DATE]"
click at [681, 286] on link "Tone of voice" at bounding box center [706, 284] width 79 height 14
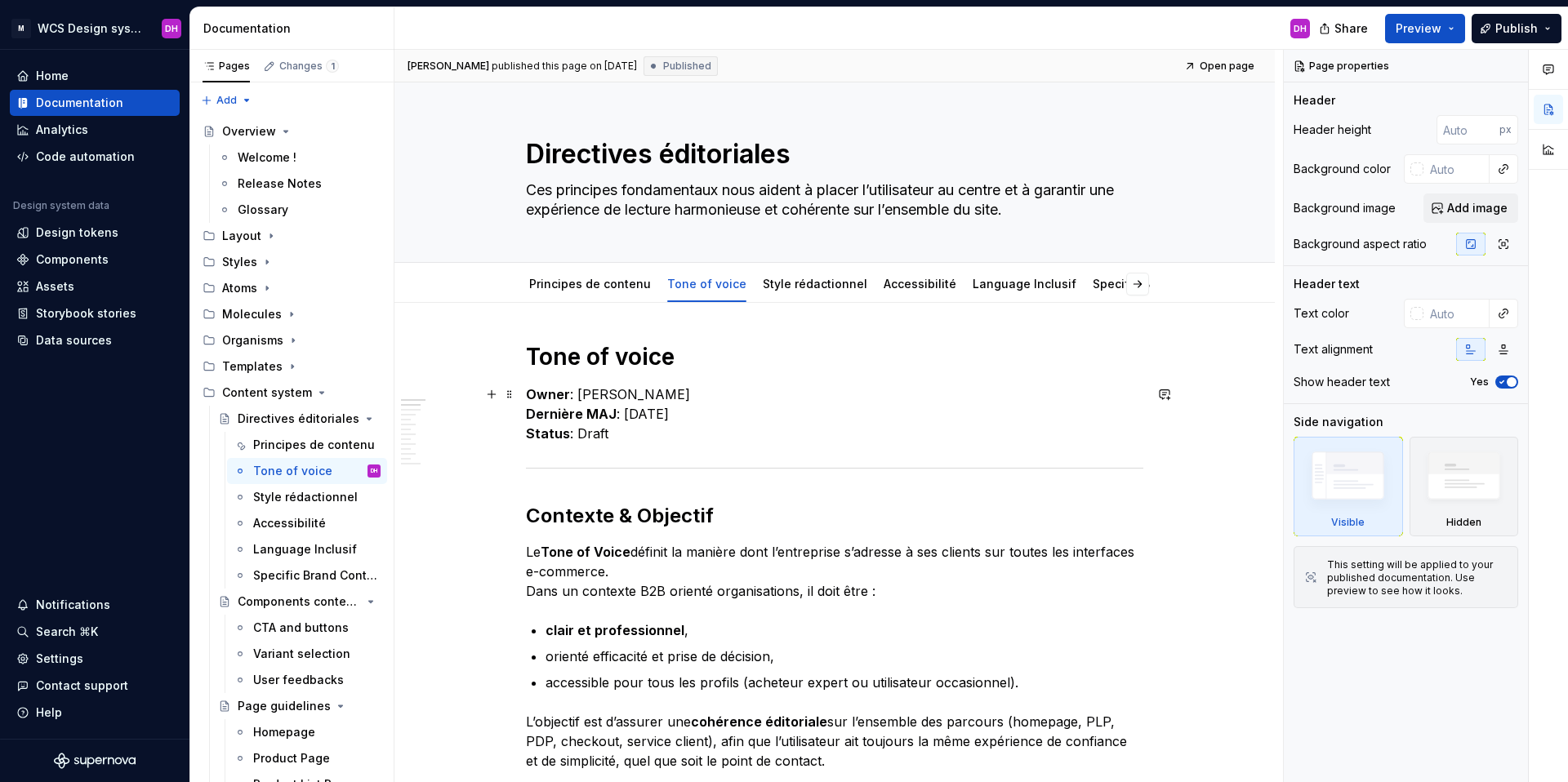
click at [624, 411] on p "Owner : [PERSON_NAME] MAJ : [DATE] Status : Draft" at bounding box center [835, 414] width 617 height 59
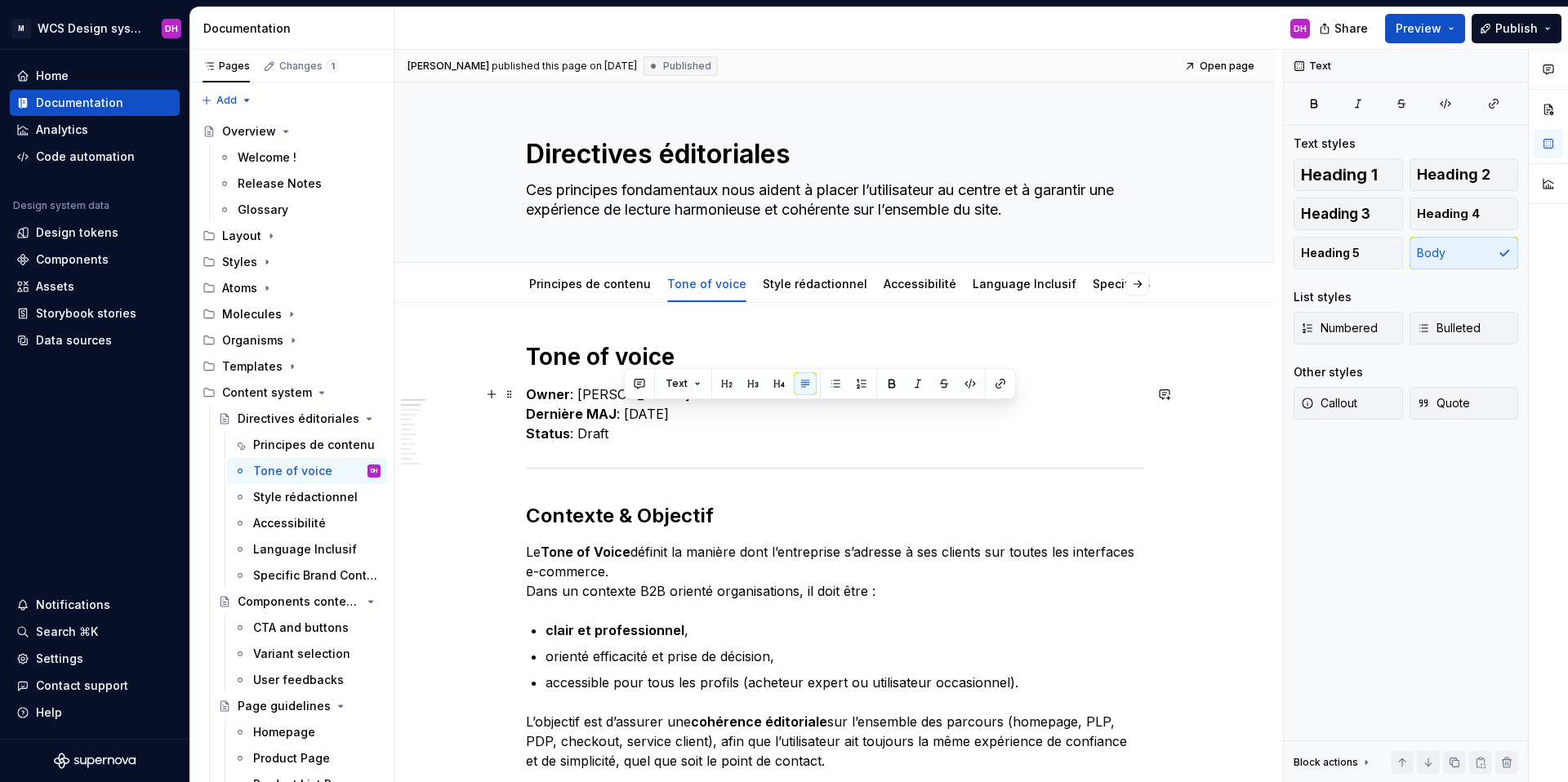
drag, startPoint x: 624, startPoint y: 413, endPoint x: 696, endPoint y: 417, distance: 72.1
click at [696, 417] on p "Owner : [PERSON_NAME] MAJ : [DATE] Status : Draft" at bounding box center [835, 414] width 617 height 59
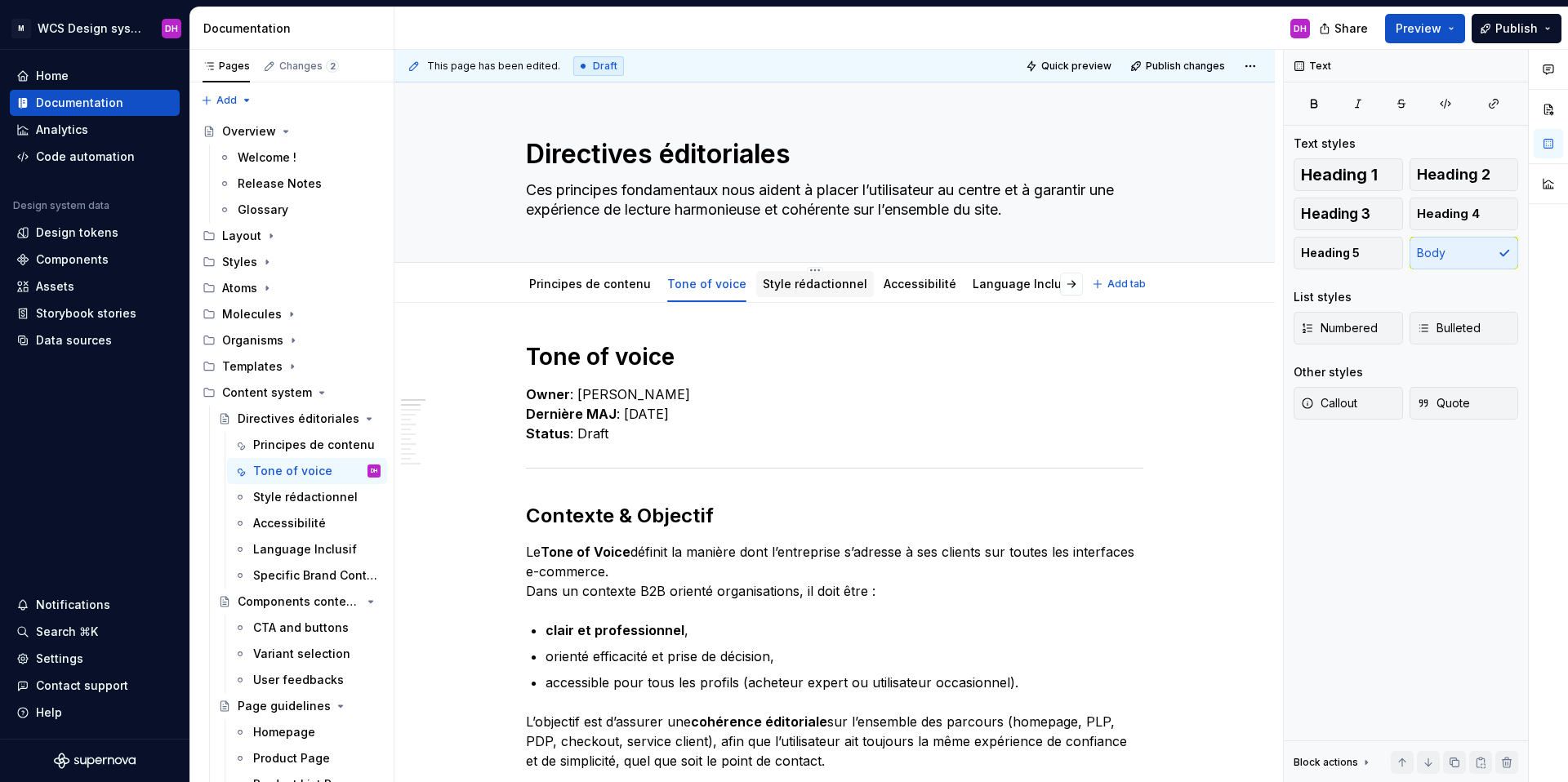
click at [804, 286] on link "Style rédactionnel" at bounding box center [814, 284] width 104 height 14
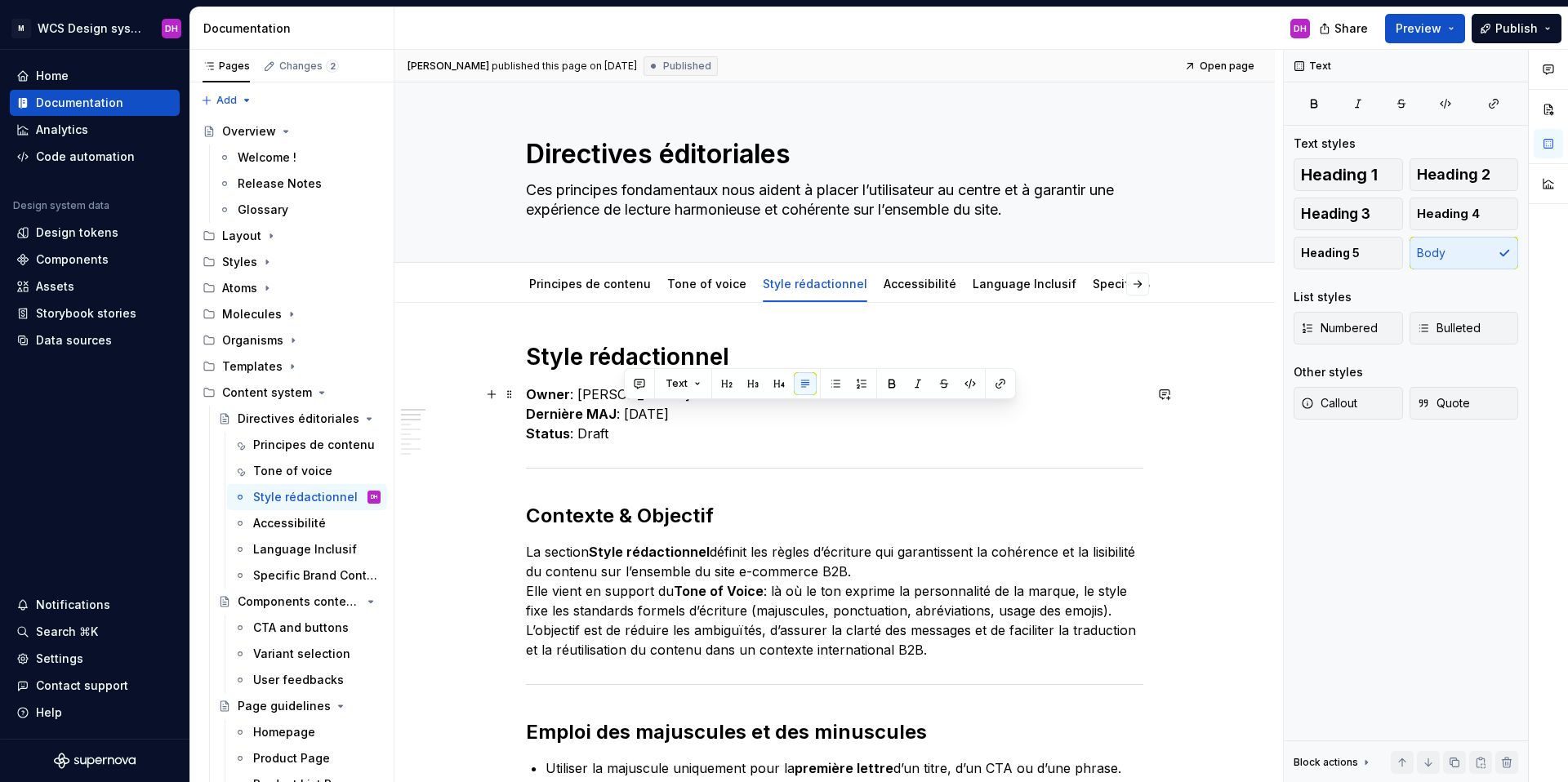
drag, startPoint x: 624, startPoint y: 414, endPoint x: 714, endPoint y: 413, distance: 90.0
click at [714, 413] on p "Owner : [PERSON_NAME] MAJ : [DATE] Status : Draft" at bounding box center [835, 414] width 617 height 59
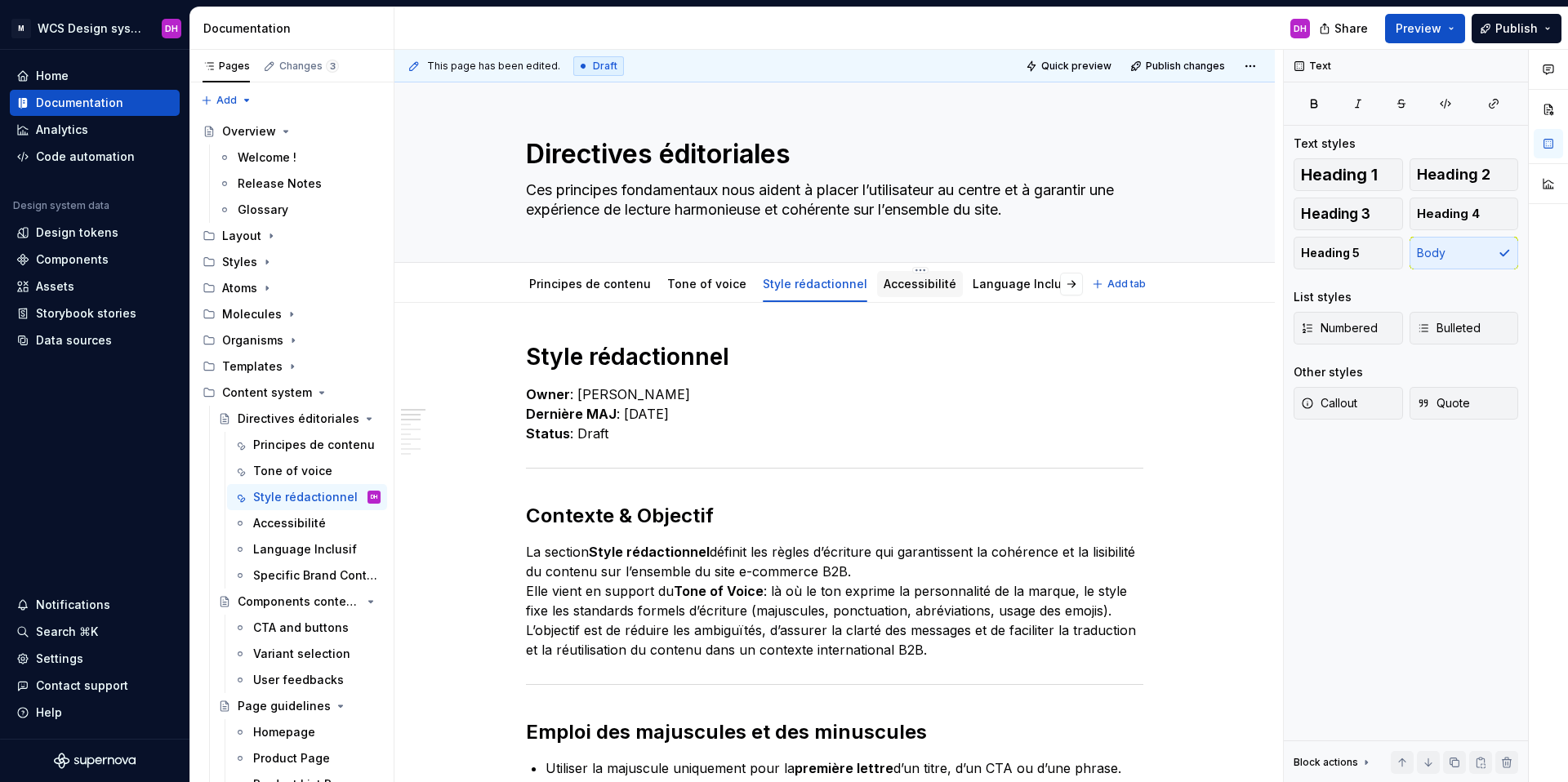
click at [904, 287] on link "Accessibilité" at bounding box center [920, 284] width 73 height 14
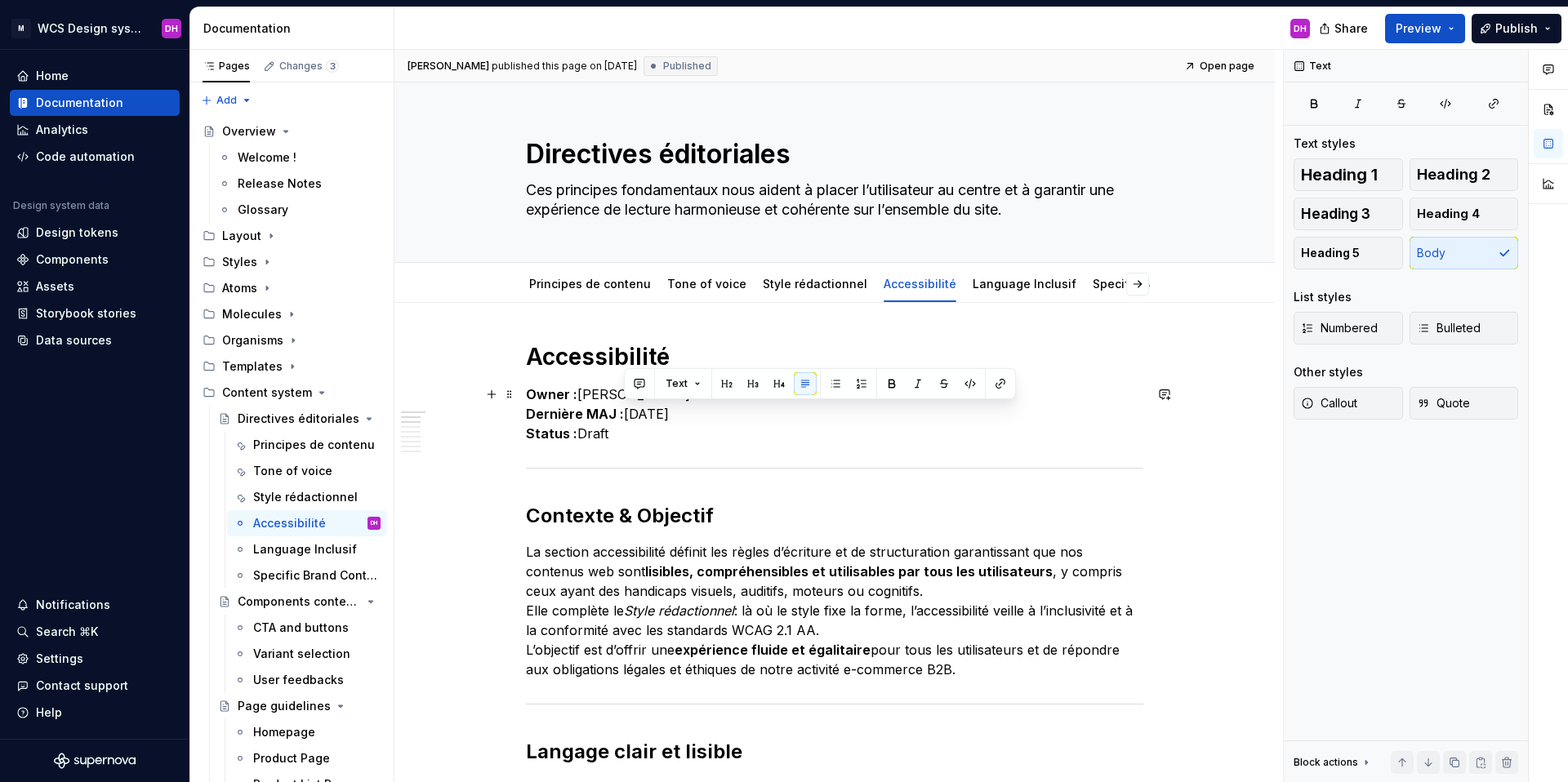
drag, startPoint x: 626, startPoint y: 413, endPoint x: 748, endPoint y: 409, distance: 122.1
click at [748, 409] on p "Owner : [PERSON_NAME] MAJ : [DATE] Status : Draft" at bounding box center [835, 414] width 617 height 59
click at [1021, 280] on link "Language Inclusif" at bounding box center [1025, 284] width 103 height 14
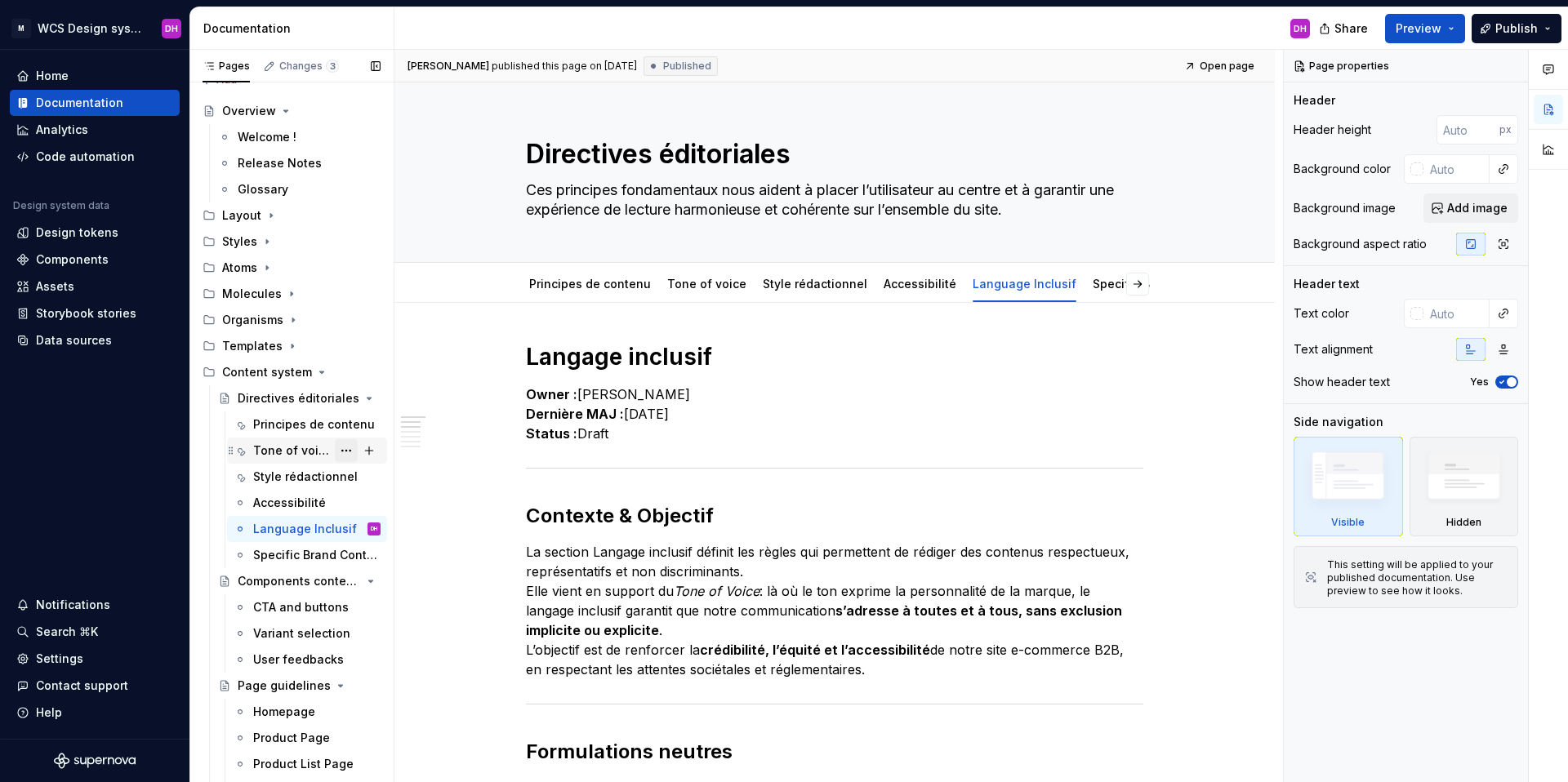
scroll to position [116, 0]
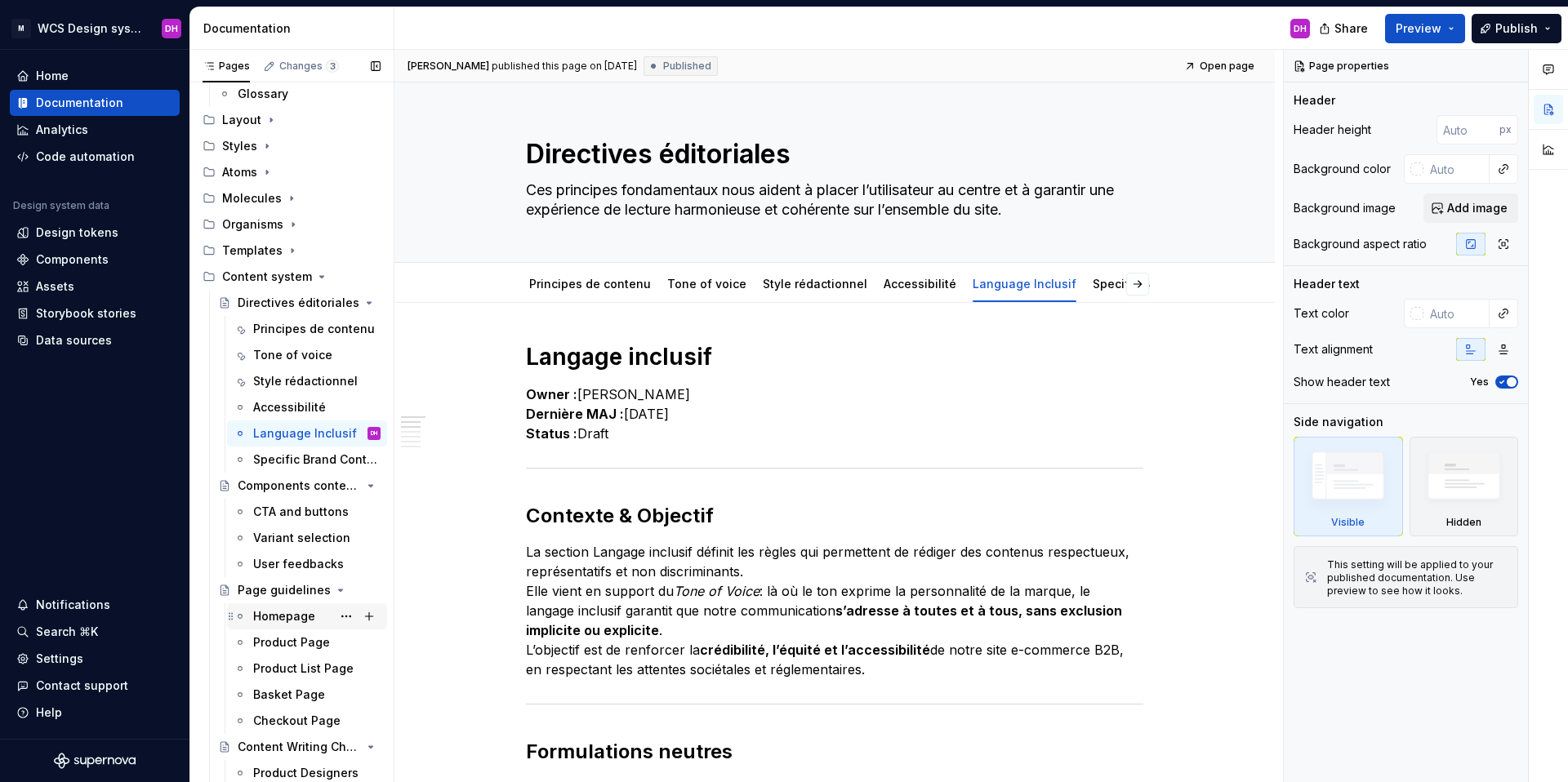
click at [276, 616] on div "Homepage" at bounding box center [285, 616] width 62 height 16
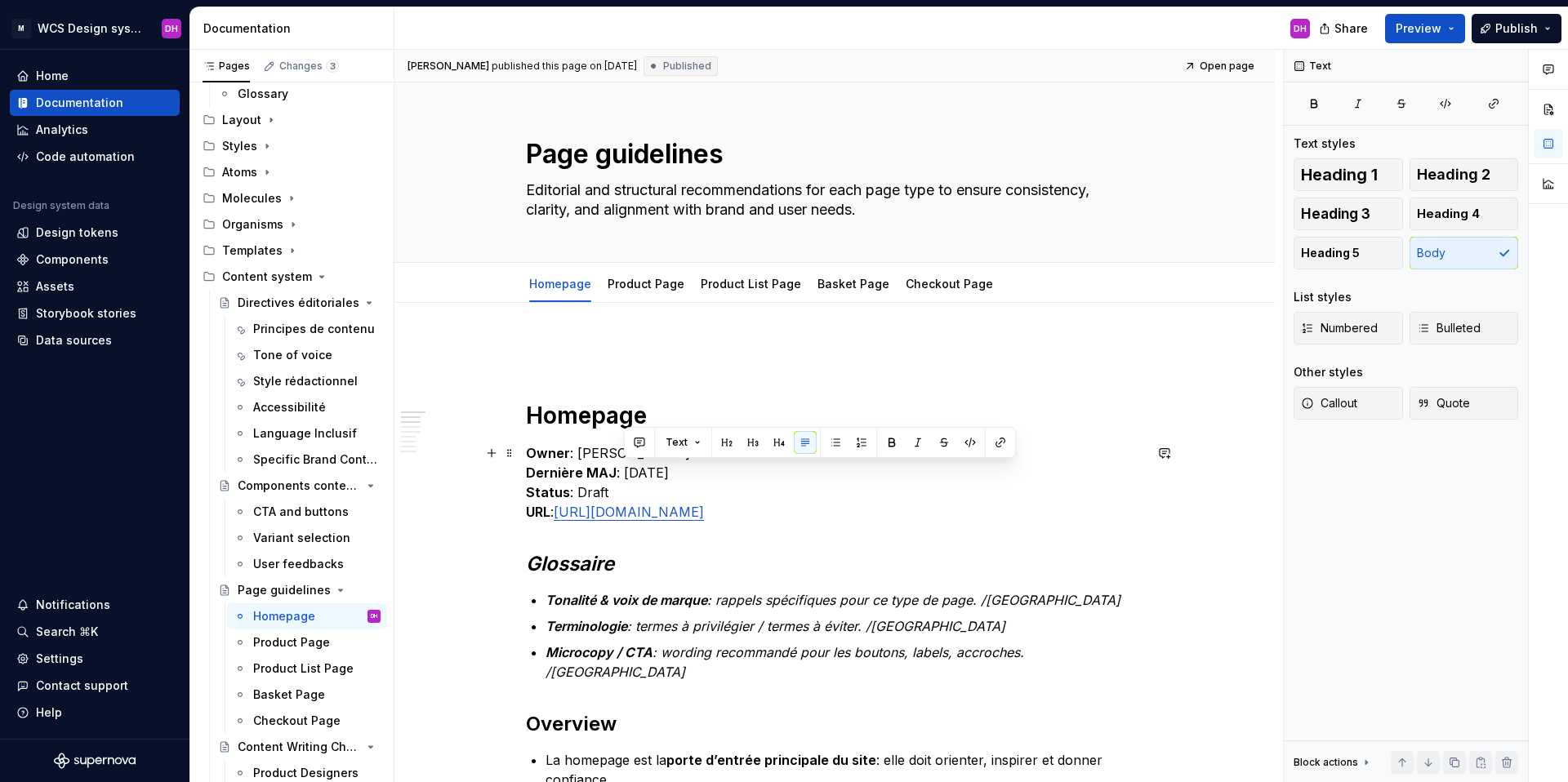
drag, startPoint x: 626, startPoint y: 471, endPoint x: 714, endPoint y: 472, distance: 88.0
click at [714, 472] on p "Owner : [PERSON_NAME] MAJ : [DATE] Status : Draft URL : [URL][DOMAIN_NAME]" at bounding box center [835, 482] width 617 height 78
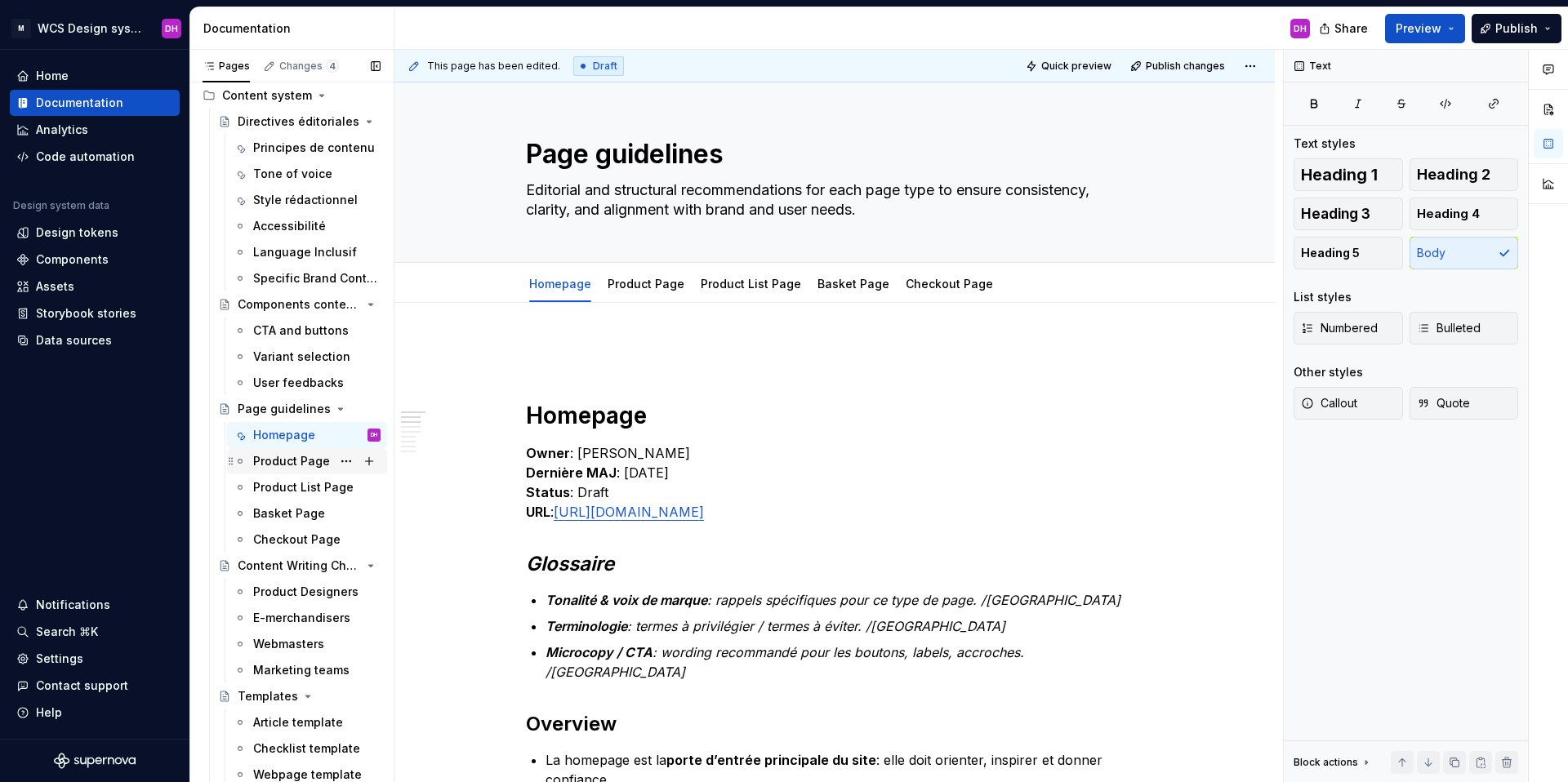
scroll to position [299, 0]
click at [285, 458] on div "Product Page" at bounding box center [292, 459] width 77 height 16
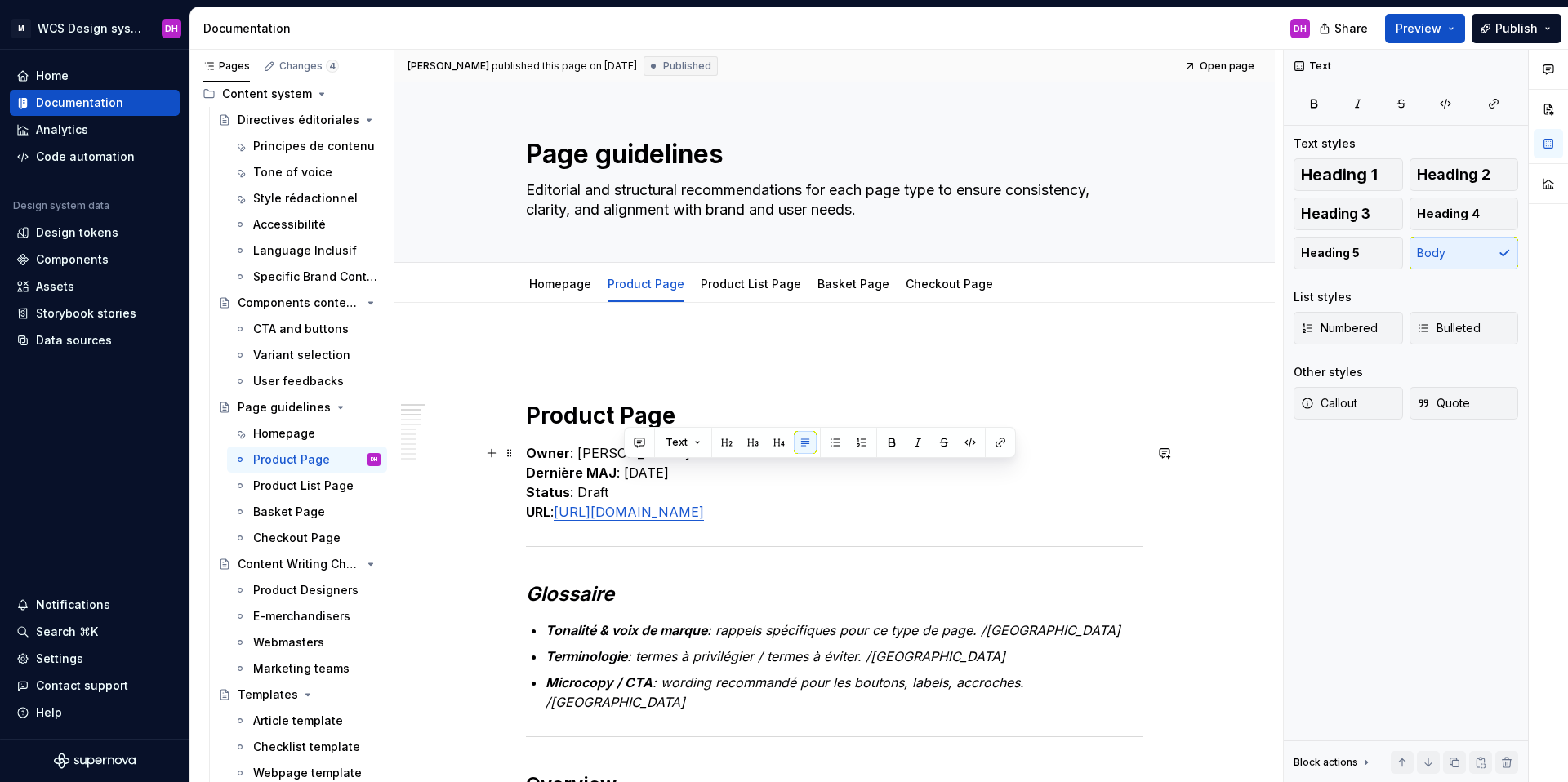
drag, startPoint x: 624, startPoint y: 473, endPoint x: 713, endPoint y: 471, distance: 89.0
click at [713, 471] on p "Owner : [PERSON_NAME] MAJ : [DATE] Status : Draft URL : [URL][DOMAIN_NAME]" at bounding box center [835, 482] width 617 height 78
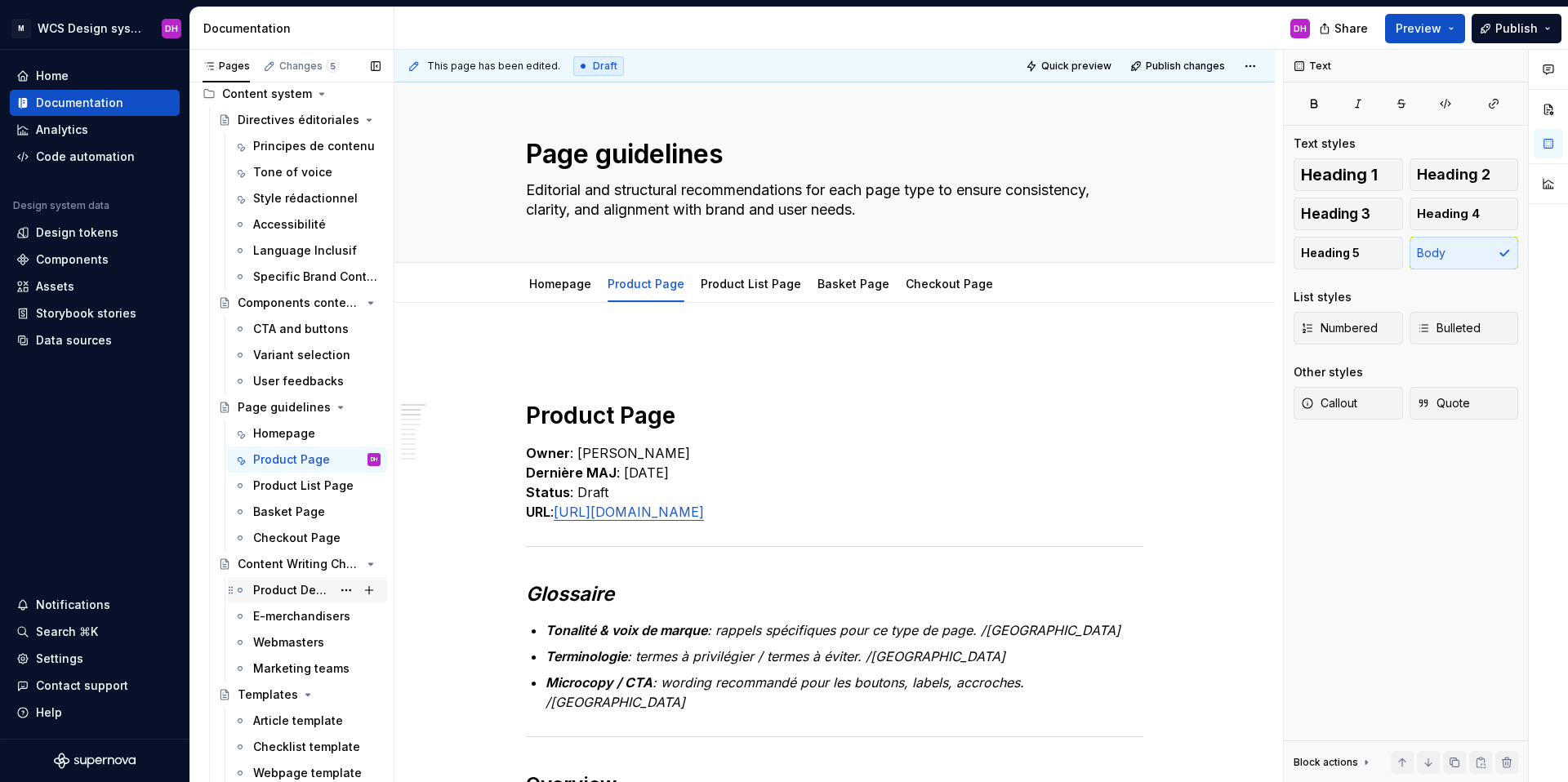
click at [288, 588] on div "Product Designers" at bounding box center [293, 590] width 78 height 16
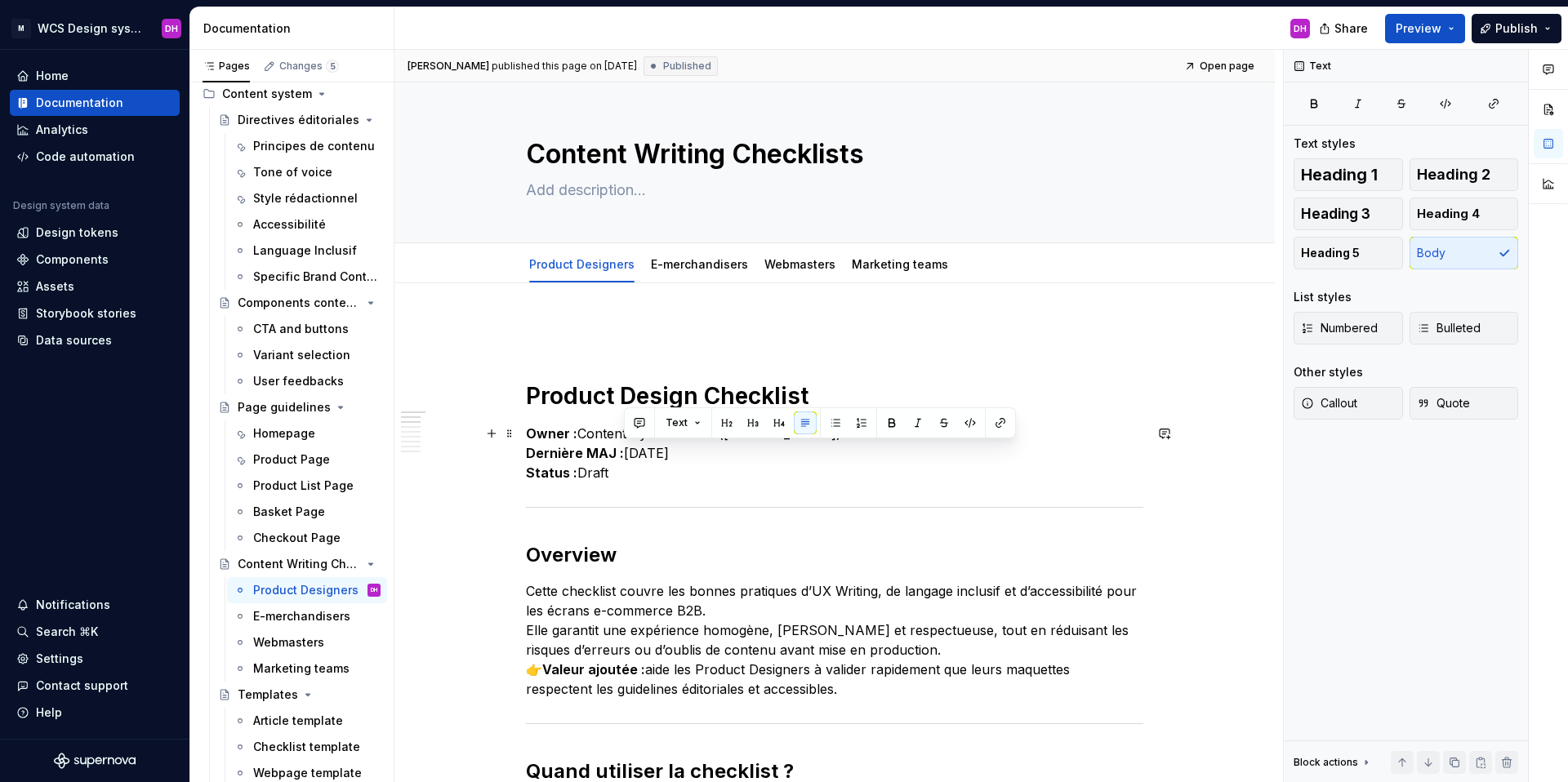
drag, startPoint x: 626, startPoint y: 453, endPoint x: 729, endPoint y: 454, distance: 103.0
click at [729, 454] on p "Owner : Content System Team ([PERSON_NAME]) Dernière MAJ : [DATE] Status : Draft" at bounding box center [835, 453] width 617 height 59
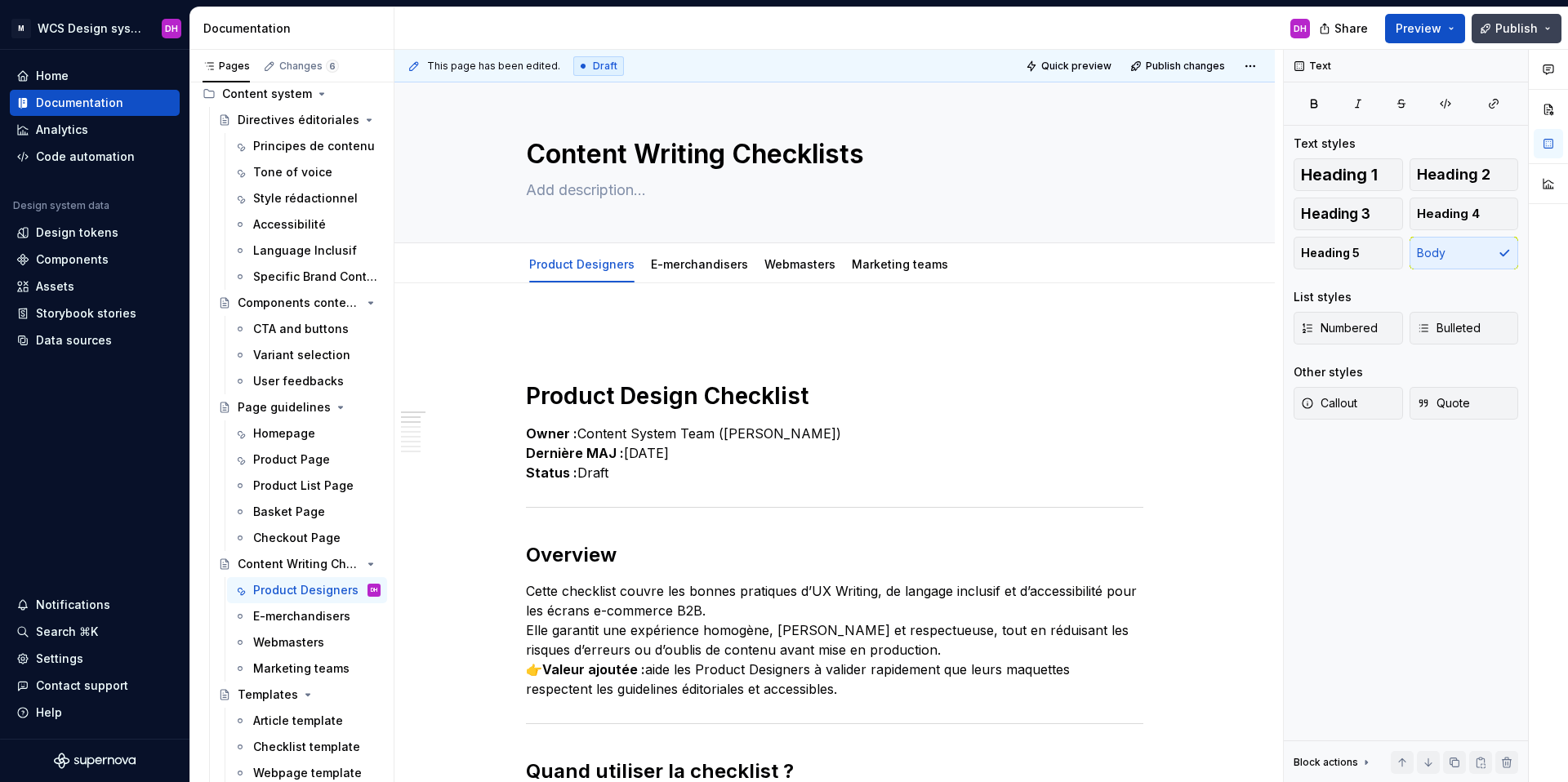
click at [1200, 27] on button "Publish" at bounding box center [1516, 29] width 90 height 29
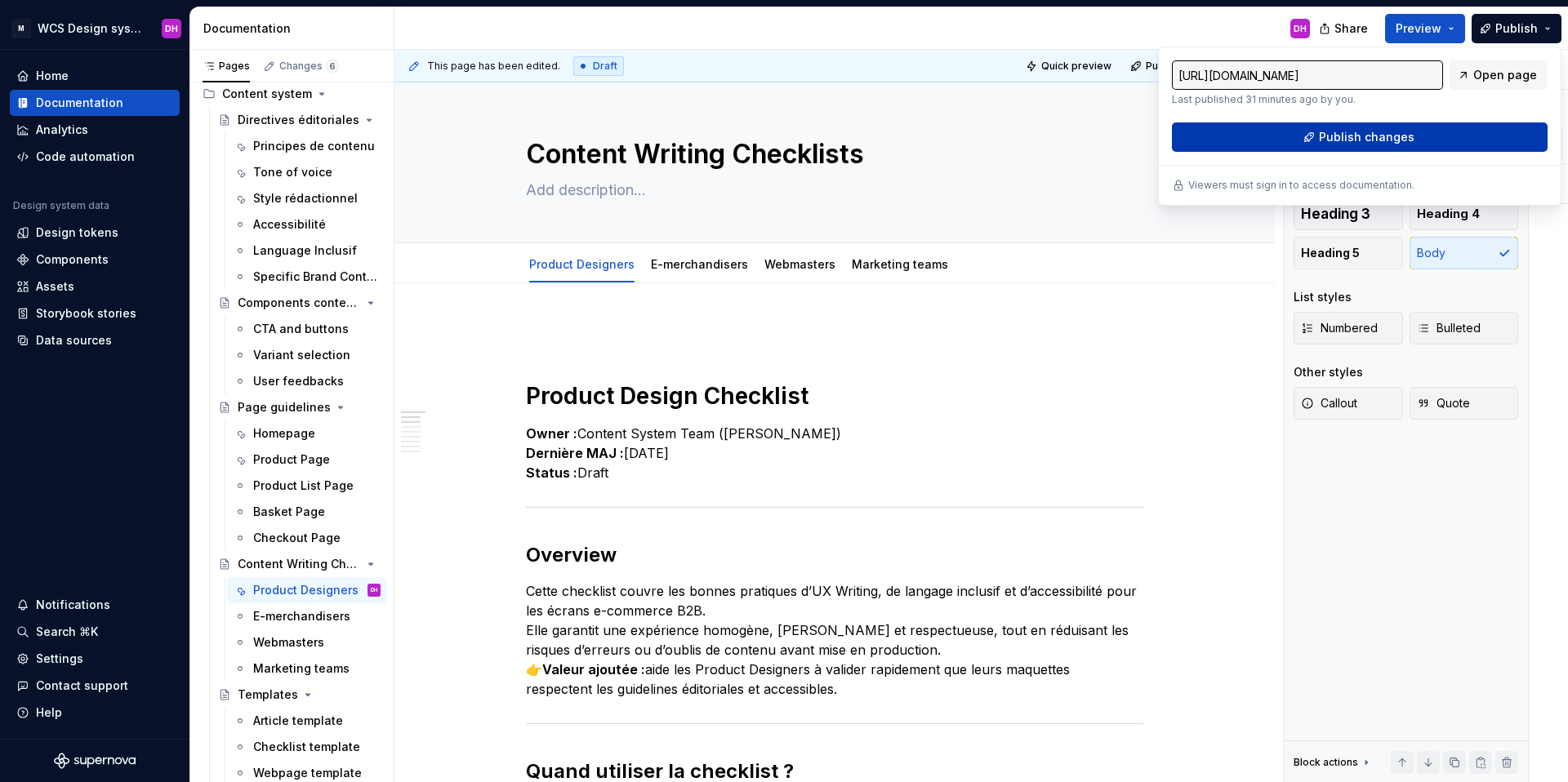
click at [1200, 131] on span "Publish changes" at bounding box center [1366, 137] width 95 height 16
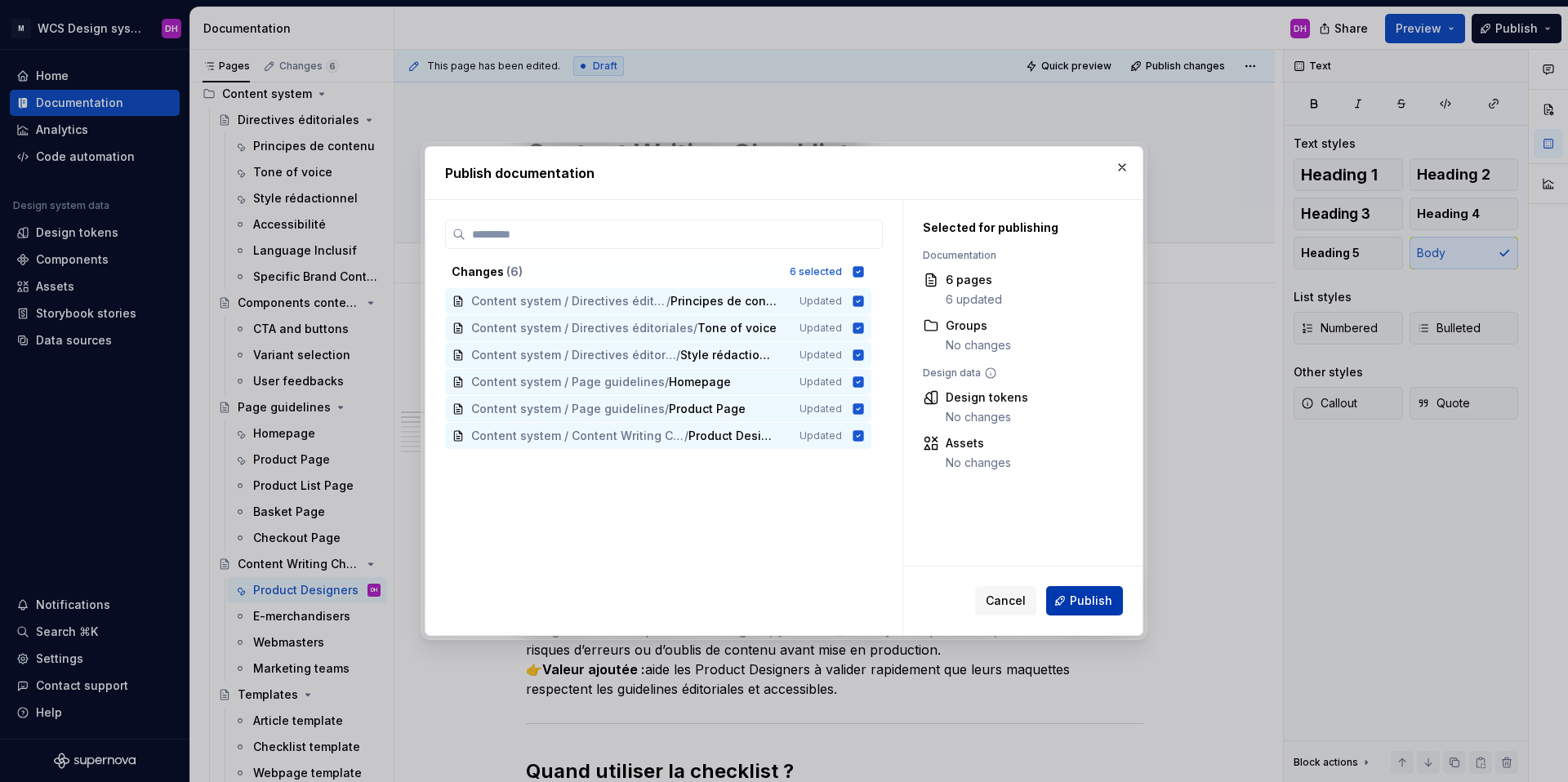
click at [1097, 609] on button "Publish" at bounding box center [1085, 601] width 77 height 29
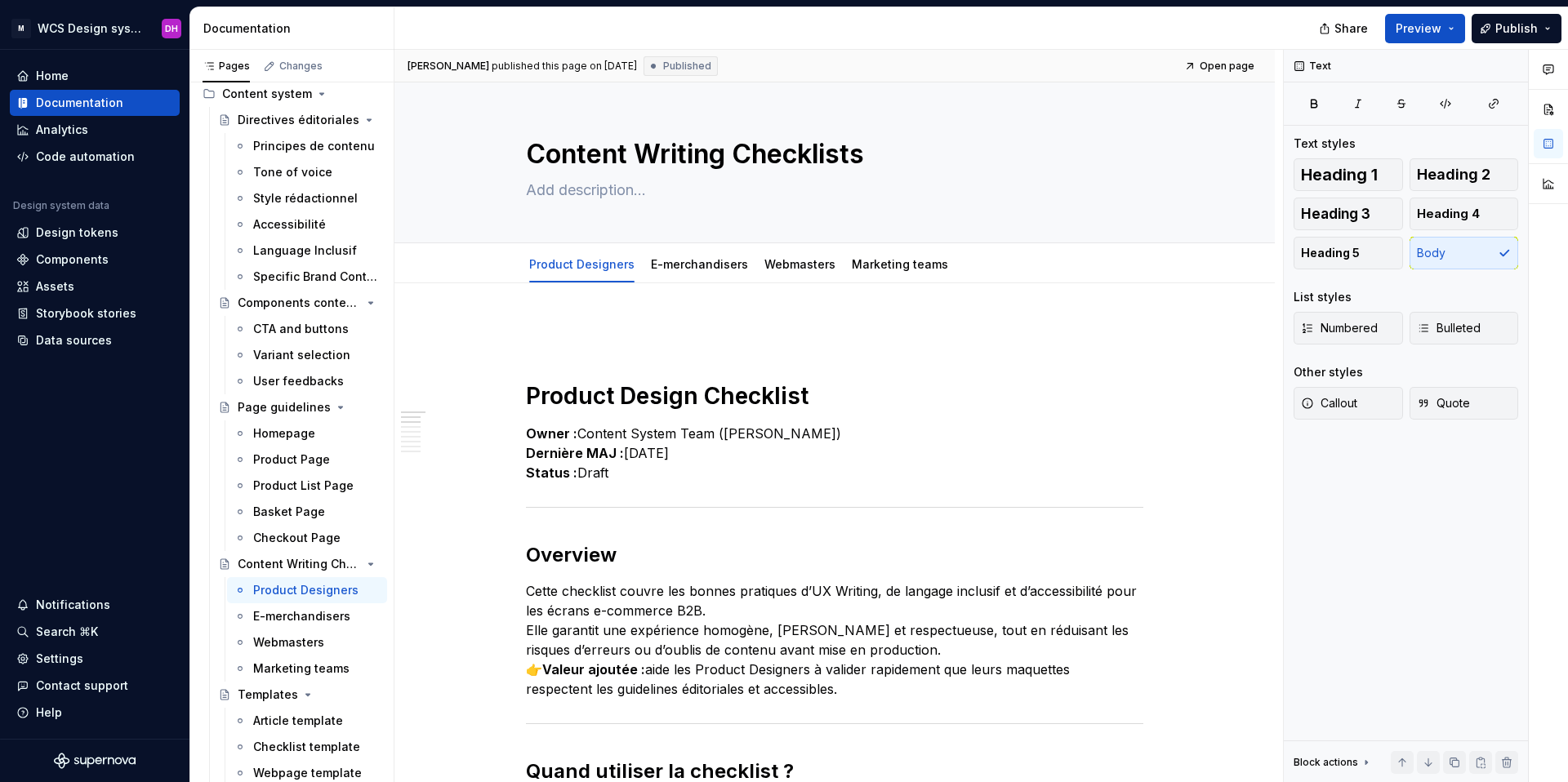
type textarea "*"
